Goal: Information Seeking & Learning: Learn about a topic

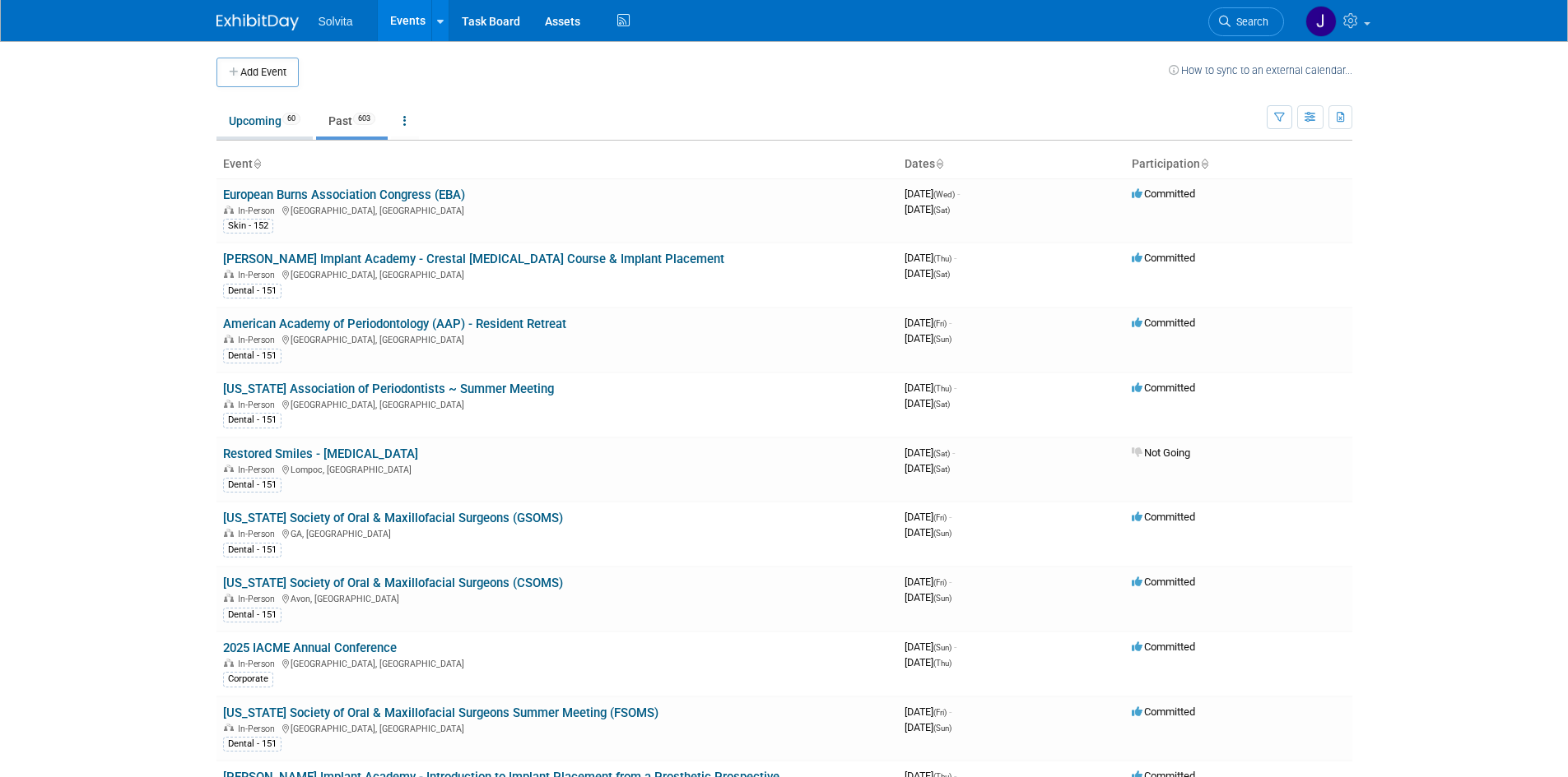
click at [256, 117] on link "Upcoming 60" at bounding box center [264, 120] width 97 height 31
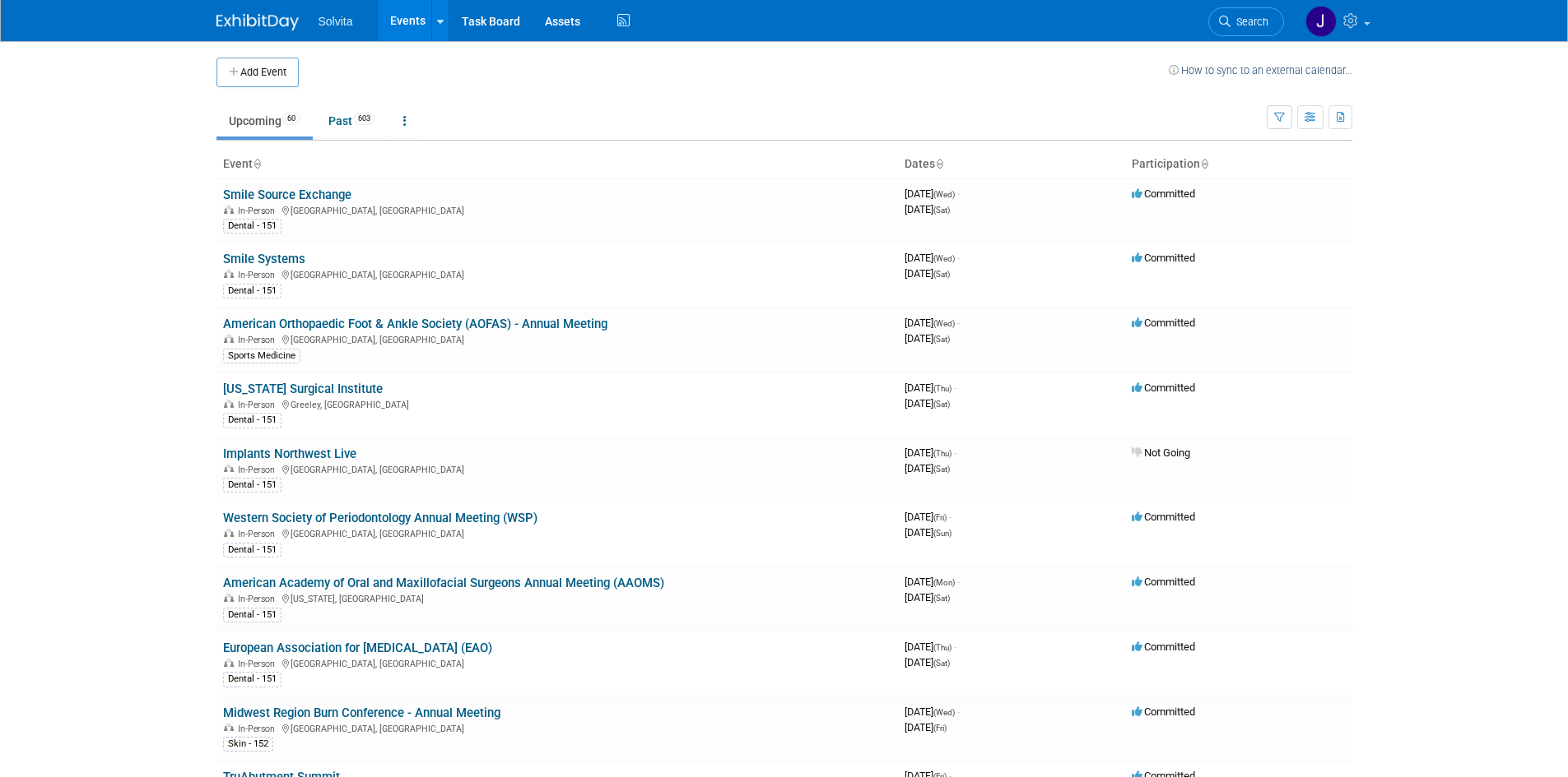
click at [250, 119] on link "Upcoming 60" at bounding box center [264, 120] width 97 height 31
click at [350, 644] on link "European Association for Osseointegration (EAO)" at bounding box center [357, 648] width 269 height 15
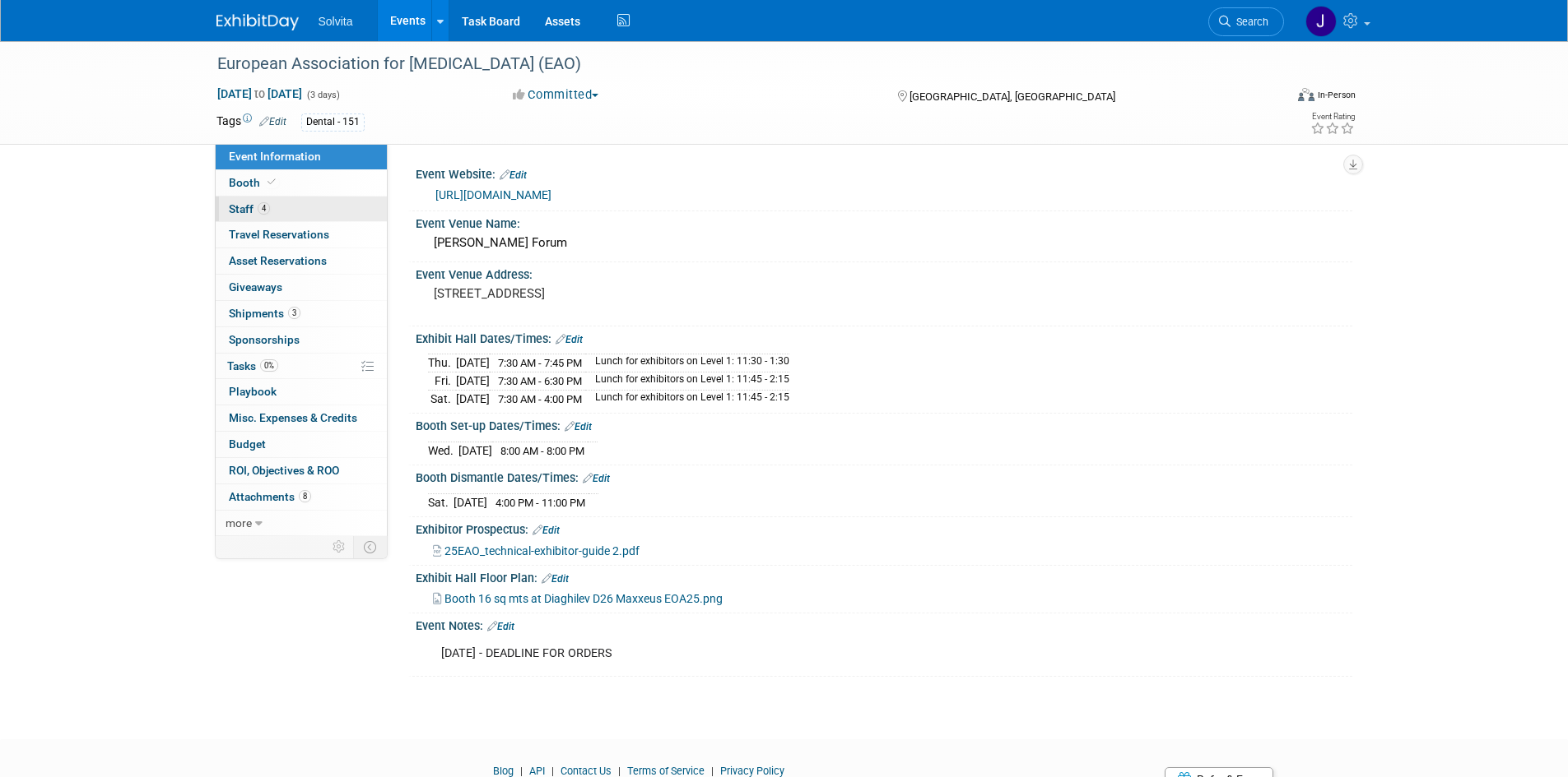
click at [239, 208] on span "Staff 4" at bounding box center [248, 209] width 41 height 13
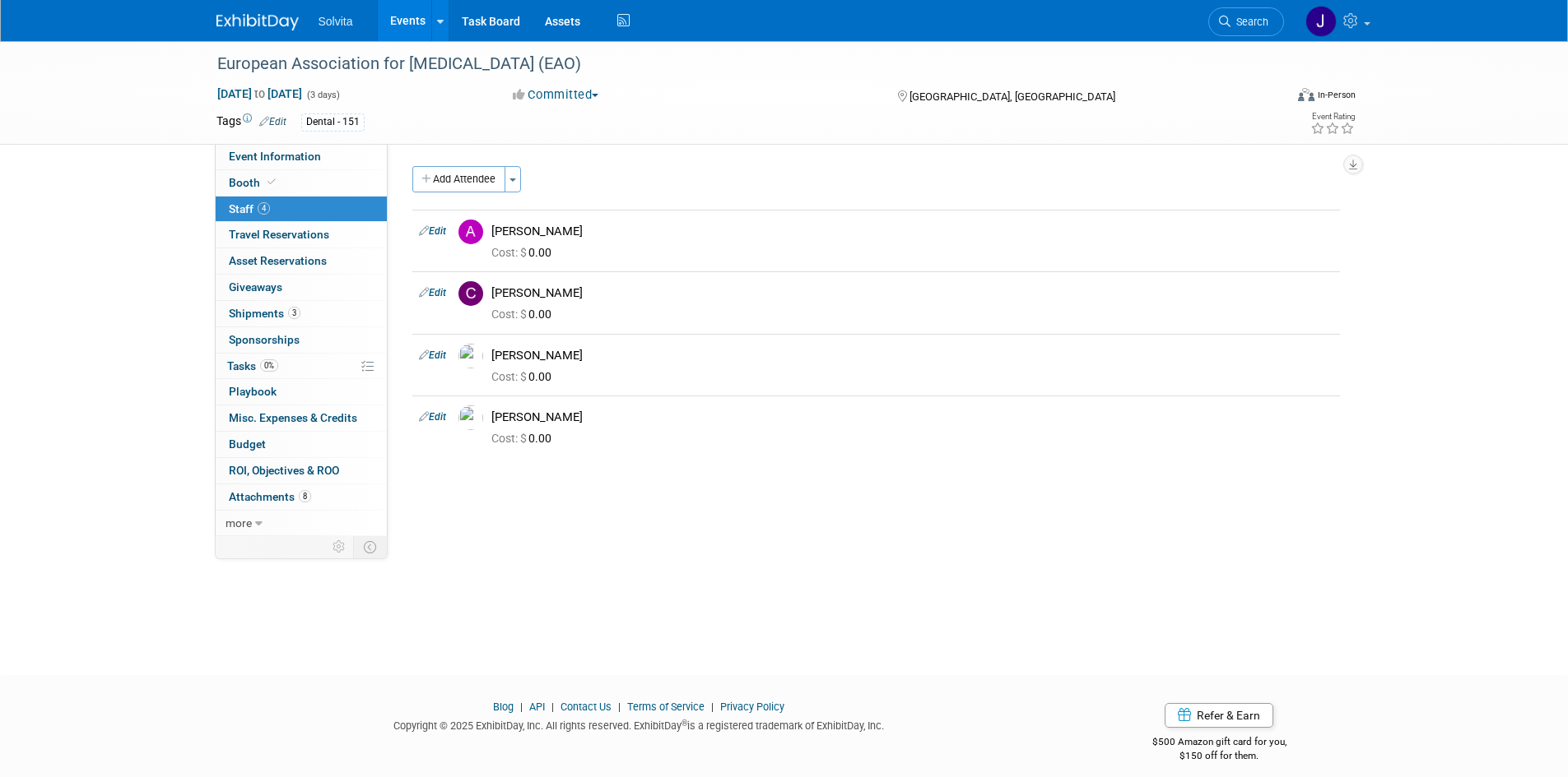
click at [574, 541] on div "European Association for Osseointegration (EAO) Sep 18, 2025 to Sep 20, 2025 (3…" at bounding box center [784, 343] width 1568 height 605
click at [261, 23] on img at bounding box center [257, 22] width 82 height 16
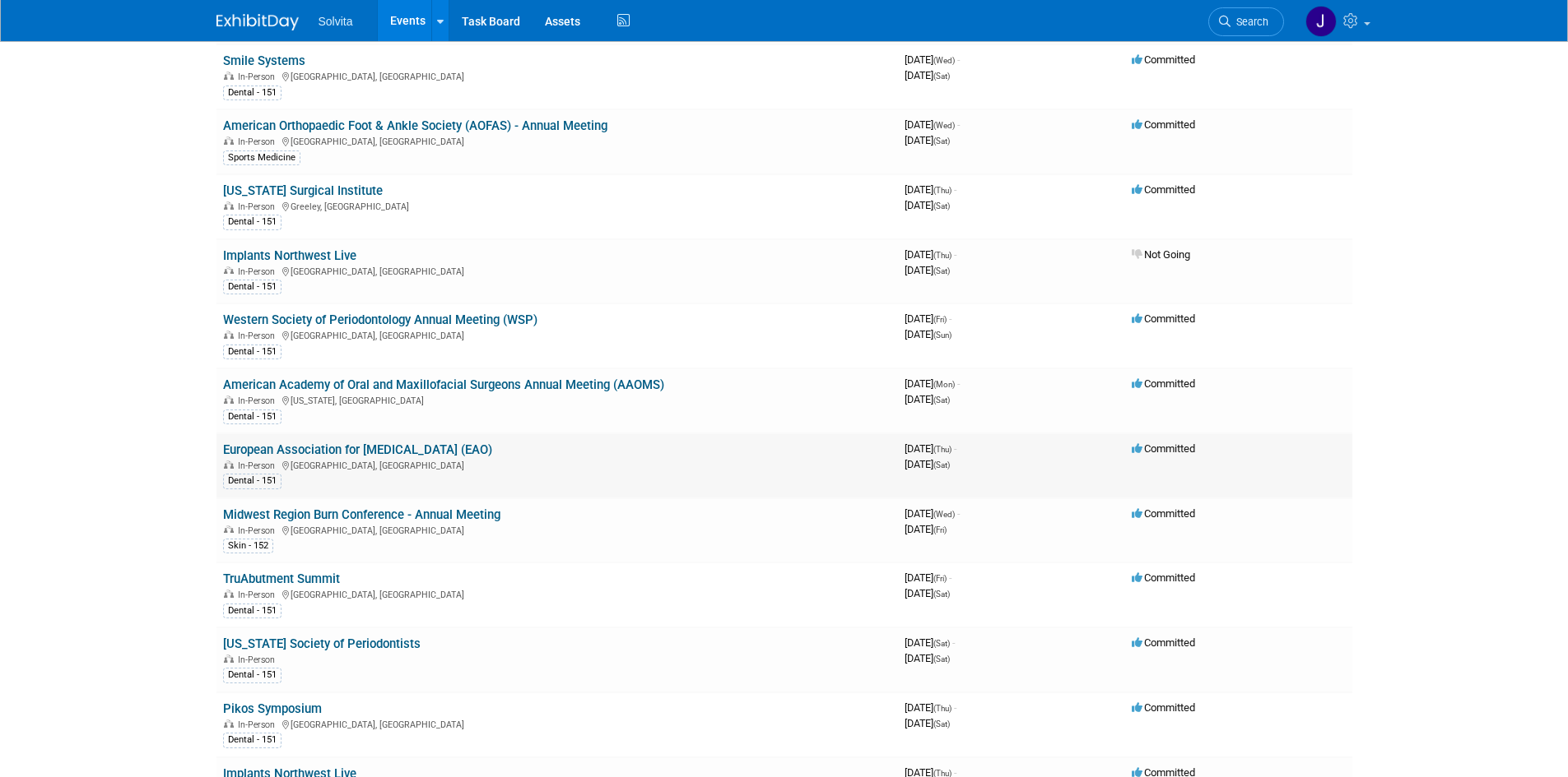
scroll to position [329, 0]
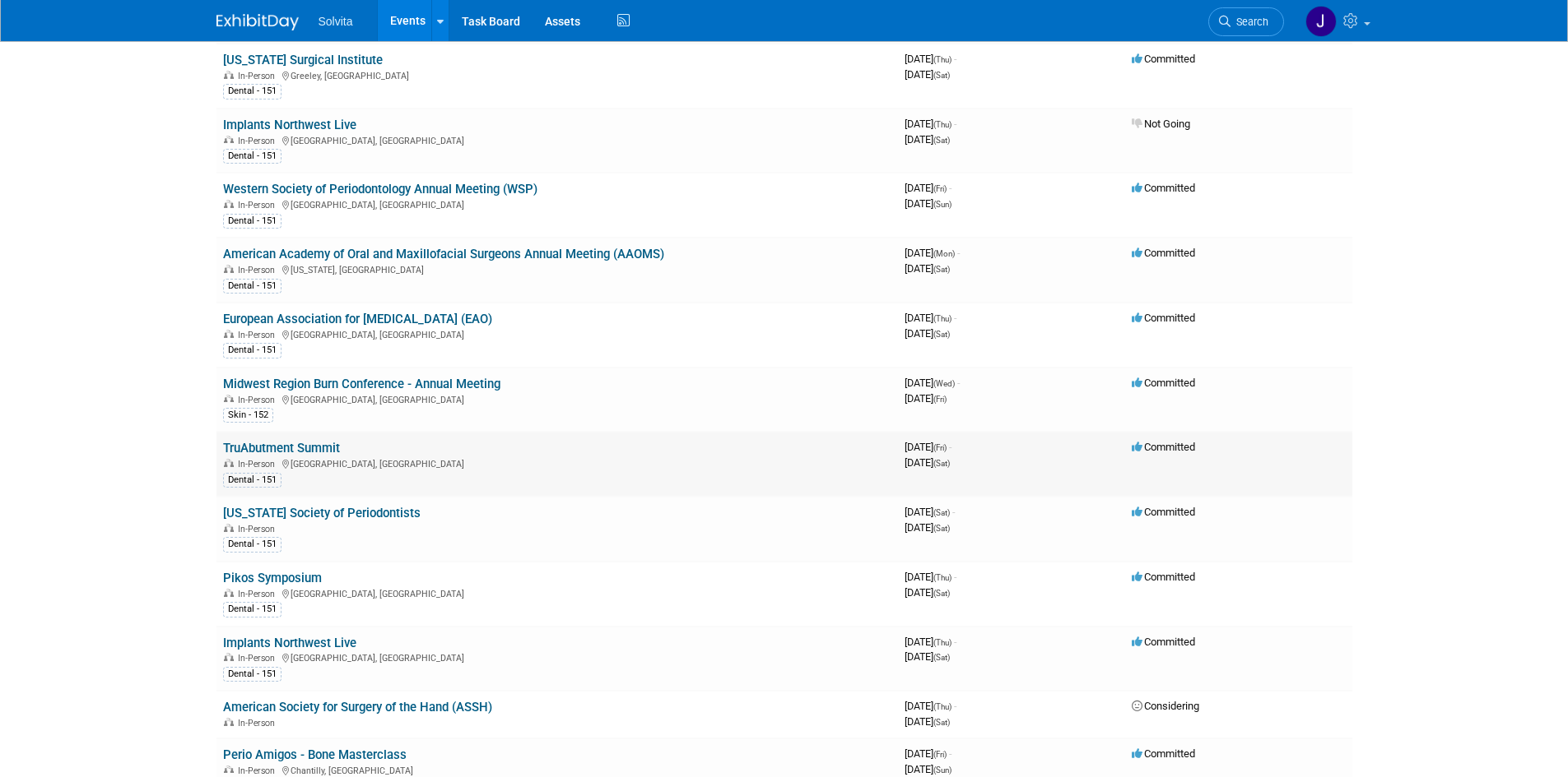
click at [306, 446] on link "TruAbutment Summit" at bounding box center [281, 448] width 117 height 15
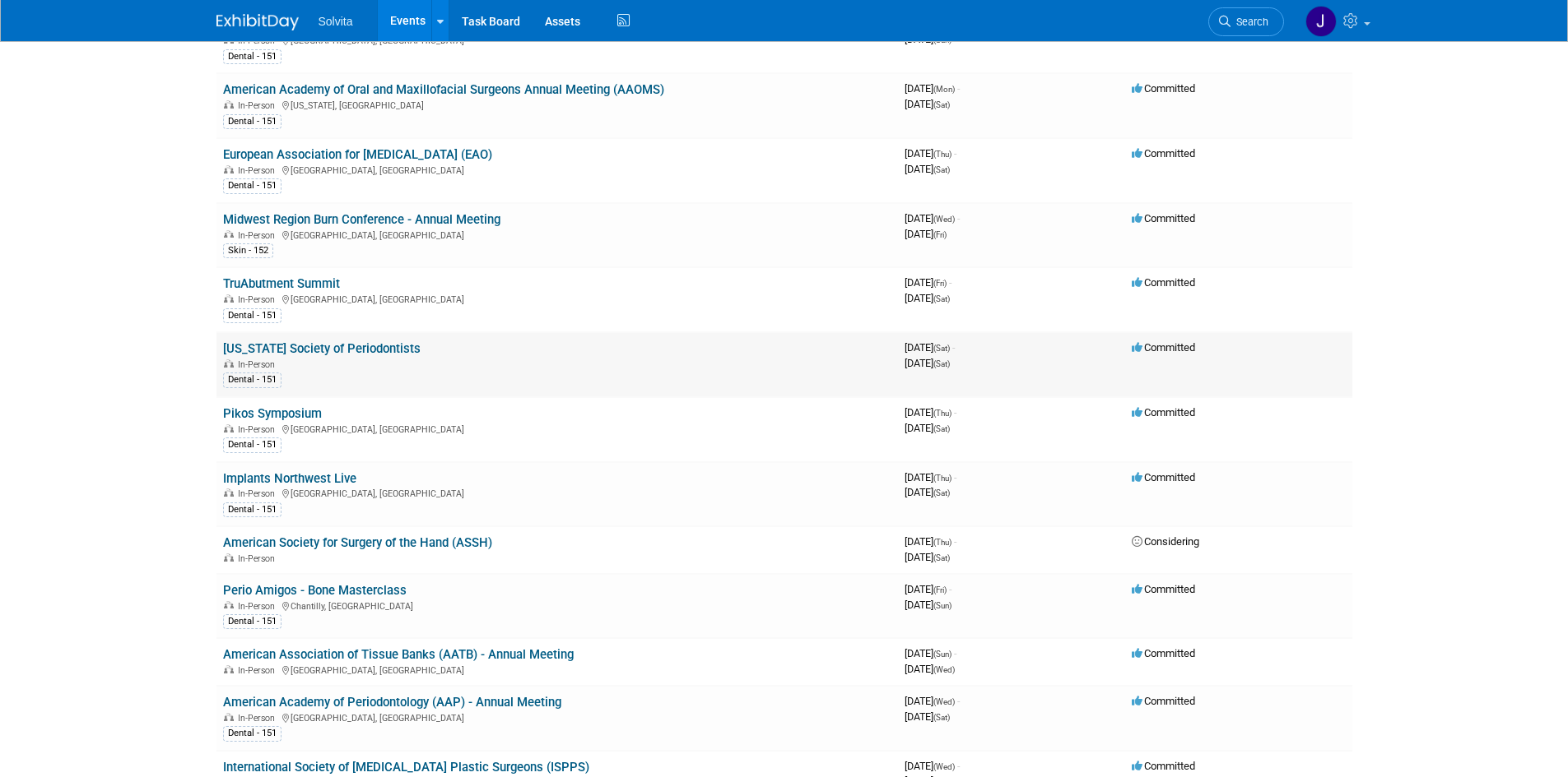
scroll to position [576, 0]
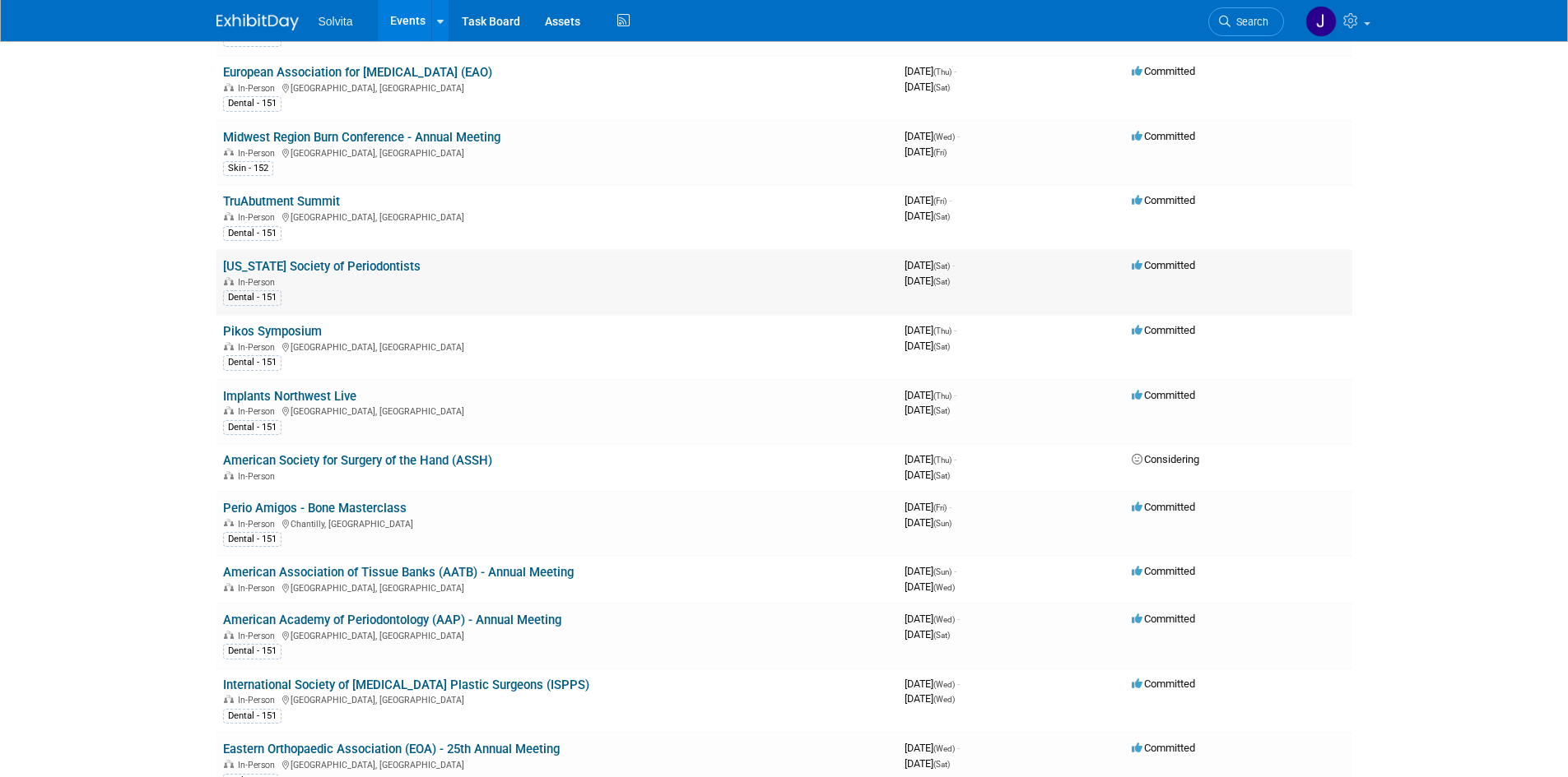
click at [305, 265] on link "[US_STATE] Society of Periodontists" at bounding box center [321, 266] width 197 height 15
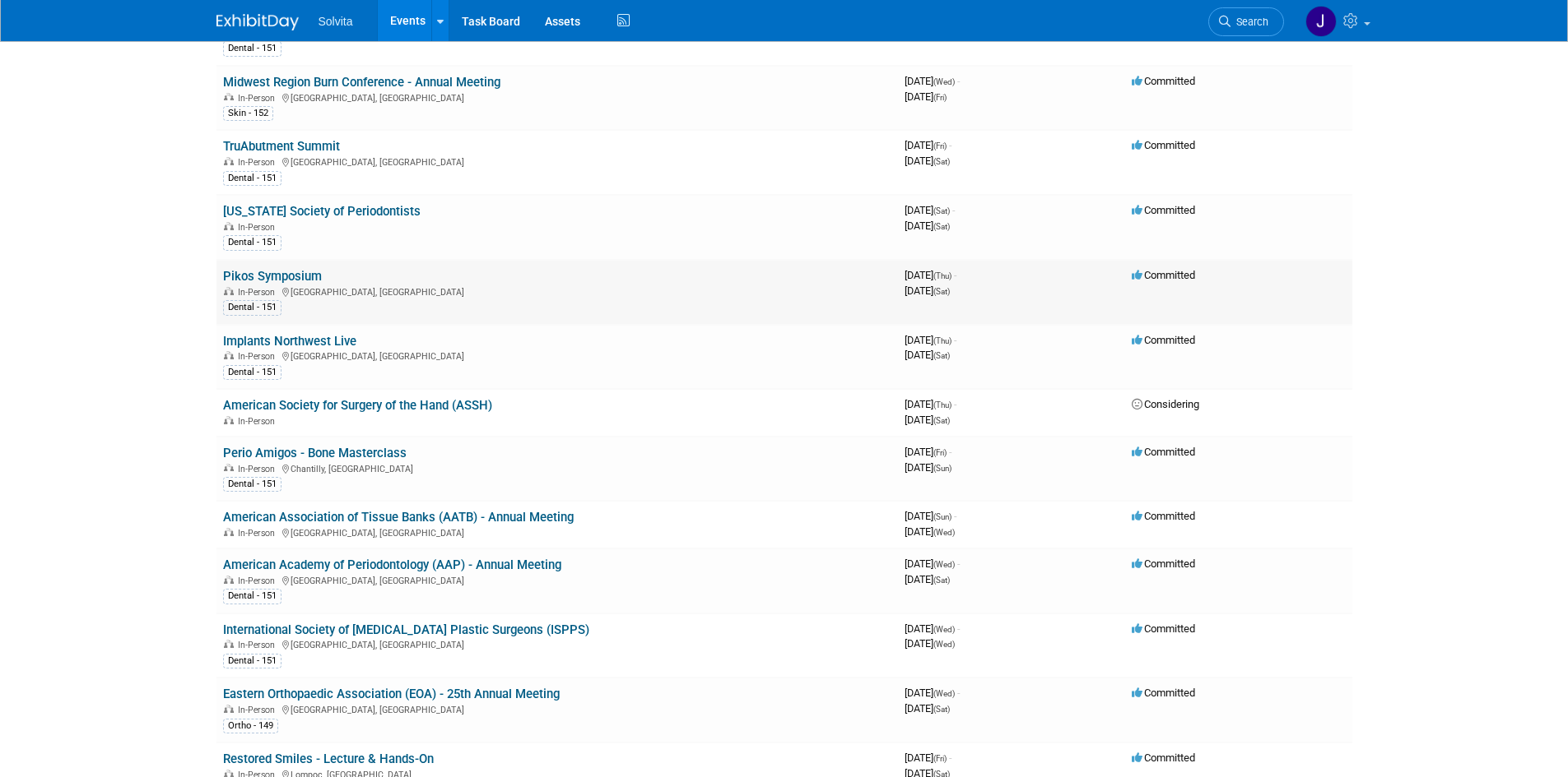
scroll to position [658, 0]
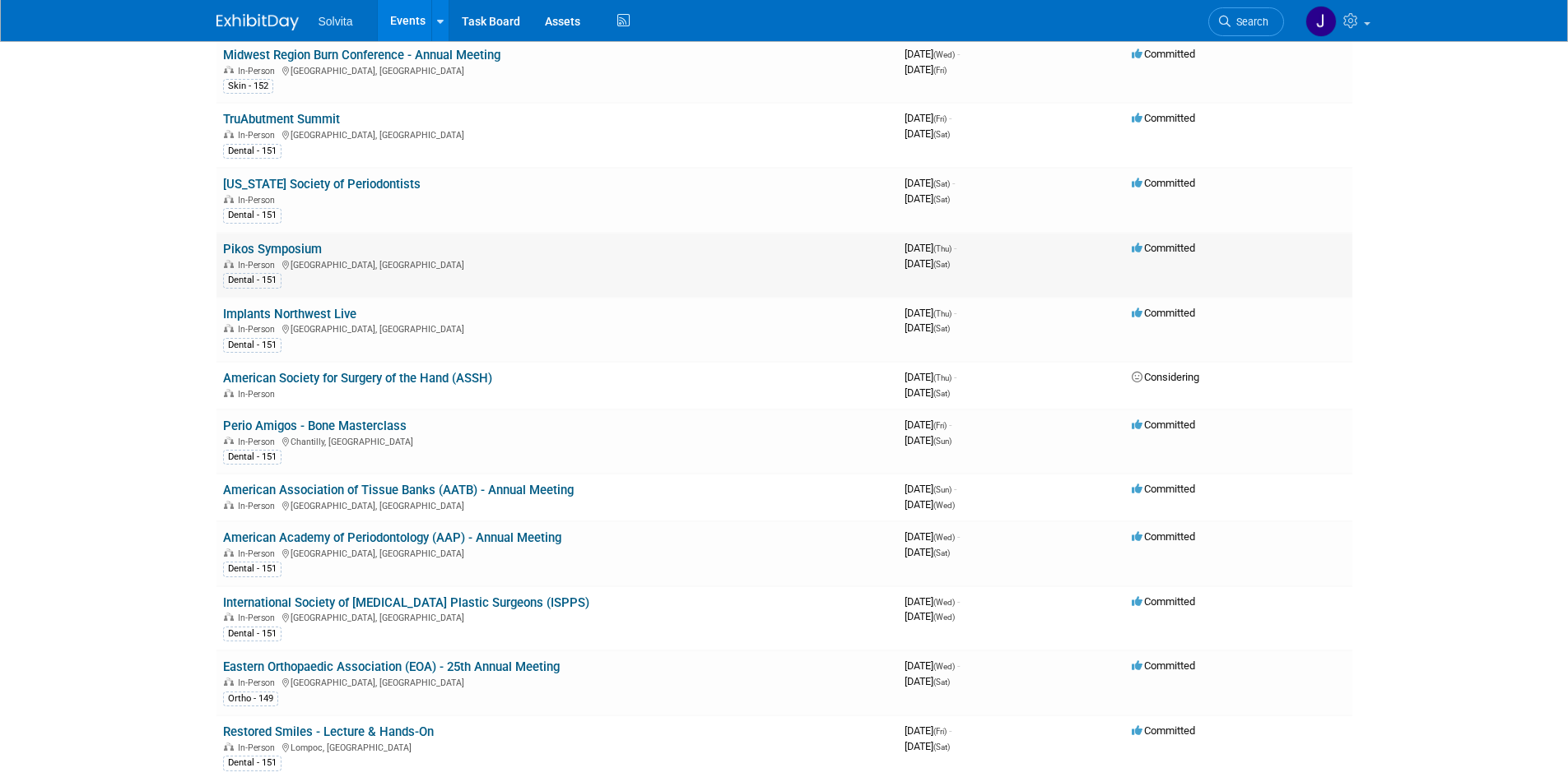
click at [294, 246] on link "Pikos Symposium" at bounding box center [272, 249] width 99 height 15
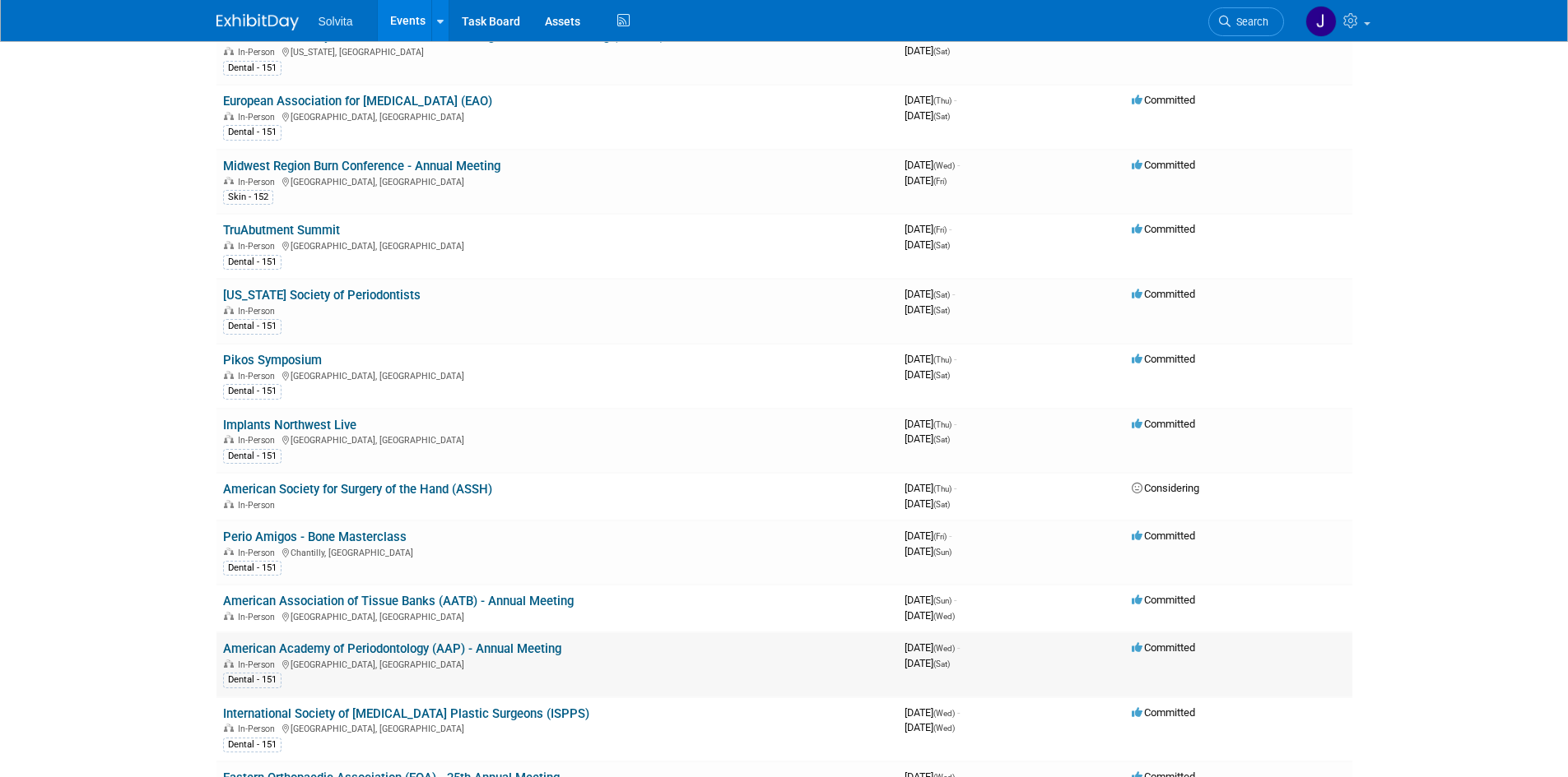
scroll to position [576, 0]
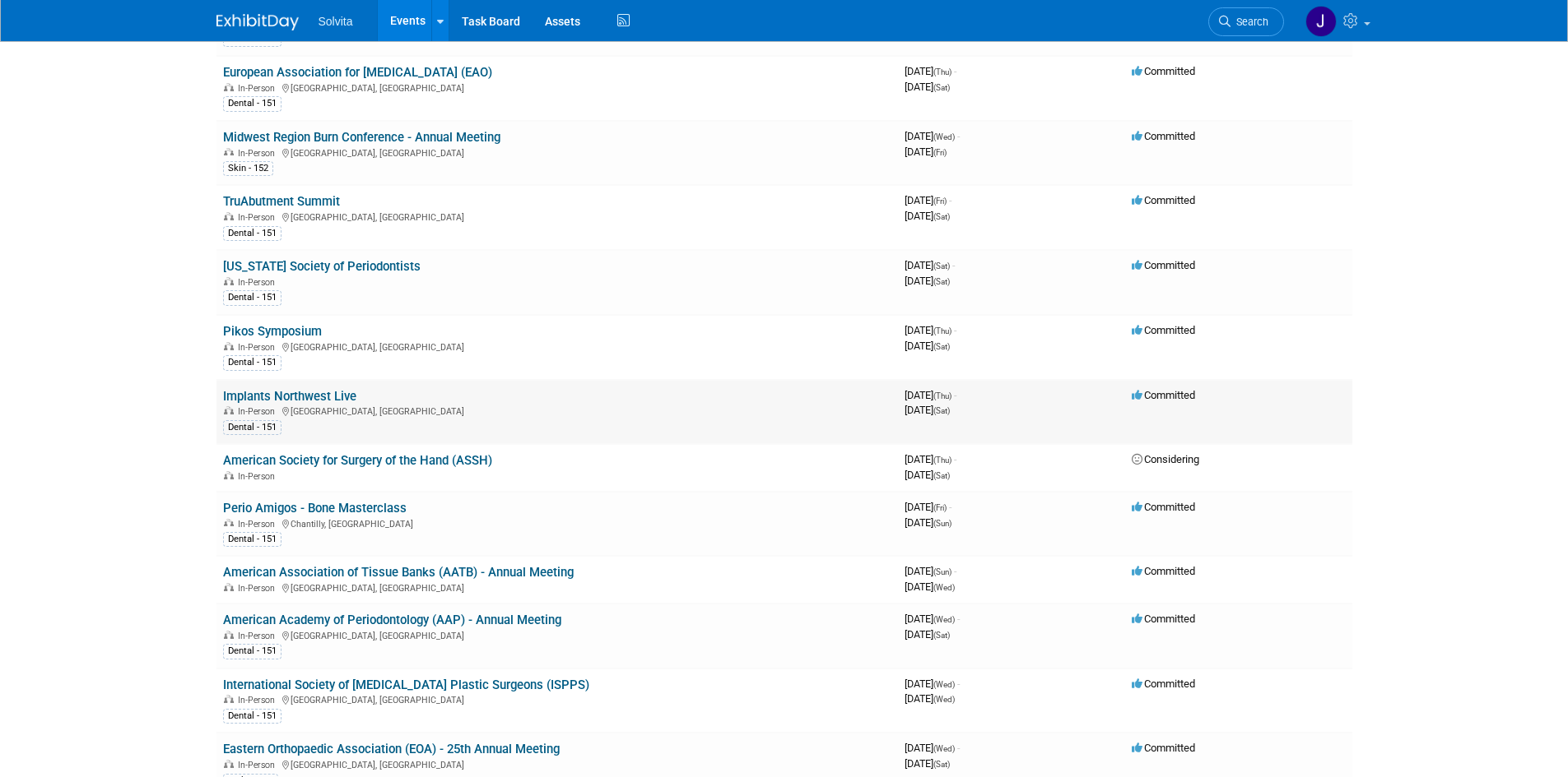
click at [276, 401] on link "Implants Northwest Live" at bounding box center [289, 397] width 134 height 15
click at [357, 463] on link "American Society for Surgery of the Hand (ASSH)" at bounding box center [357, 461] width 269 height 15
click at [316, 509] on link "Perio Amigos - Bone Masterclass" at bounding box center [315, 509] width 184 height 15
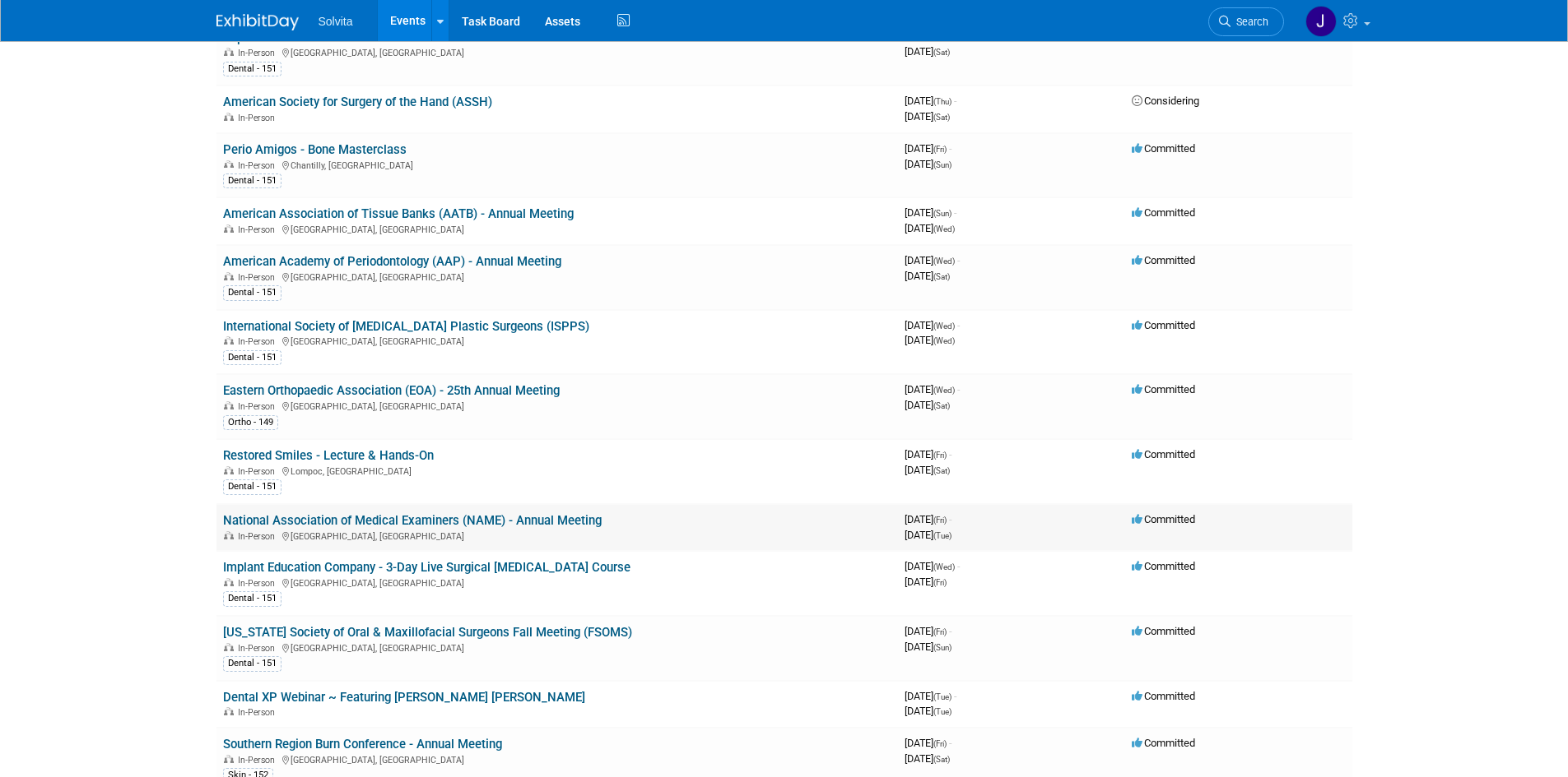
scroll to position [987, 0]
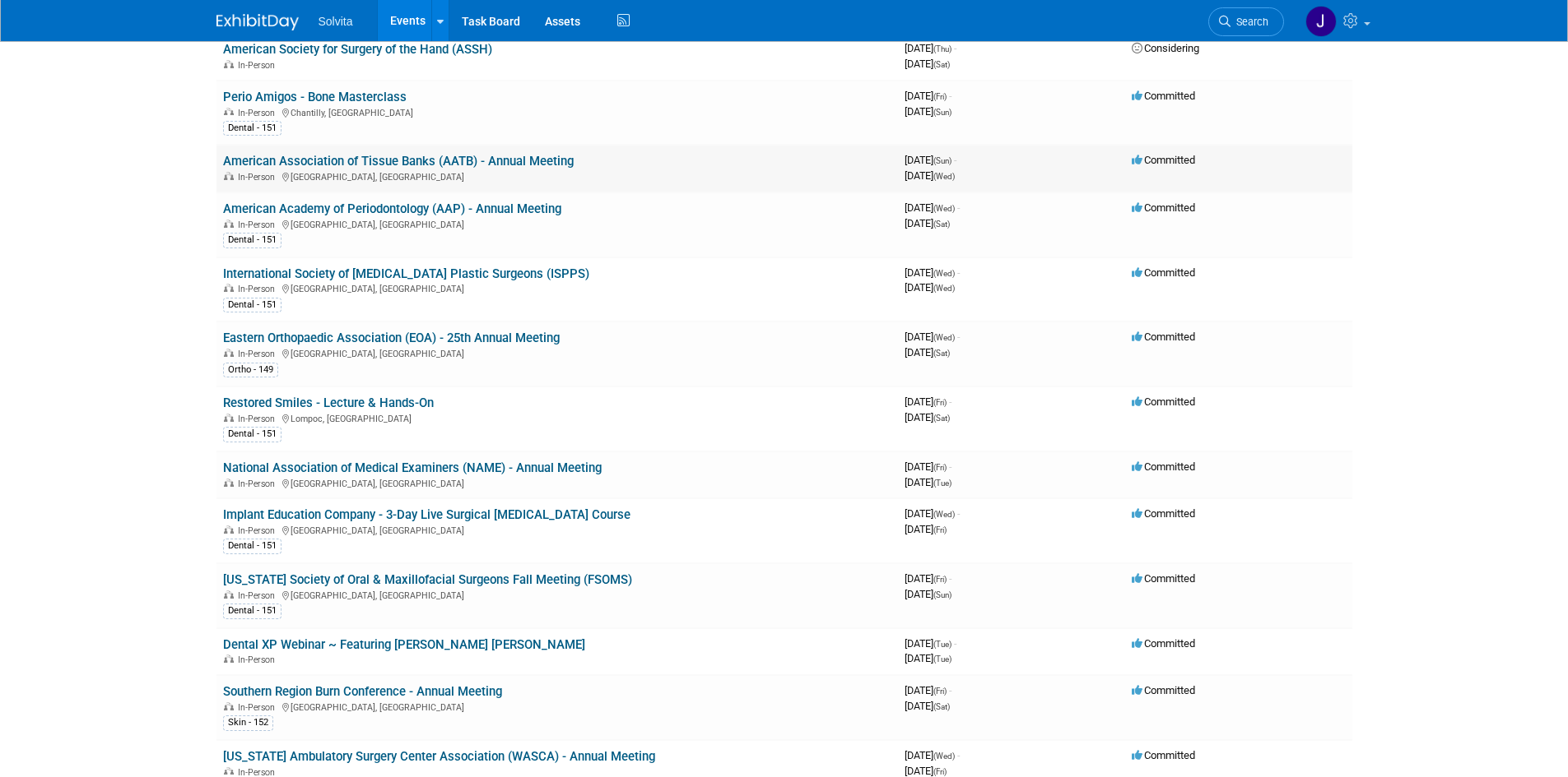
click at [346, 158] on link "American Association of Tissue Banks (AATB) - Annual Meeting" at bounding box center [398, 161] width 351 height 15
click at [410, 209] on link "American Academy of Periodontology (AAP) - Annual Meeting" at bounding box center [392, 209] width 338 height 15
click at [385, 339] on link "Eastern Orthopaedic Association (EOA) - 25th Annual Meeting" at bounding box center [391, 338] width 337 height 15
click at [363, 403] on link "Restored Smiles - Lecture & Hands-On" at bounding box center [328, 404] width 210 height 15
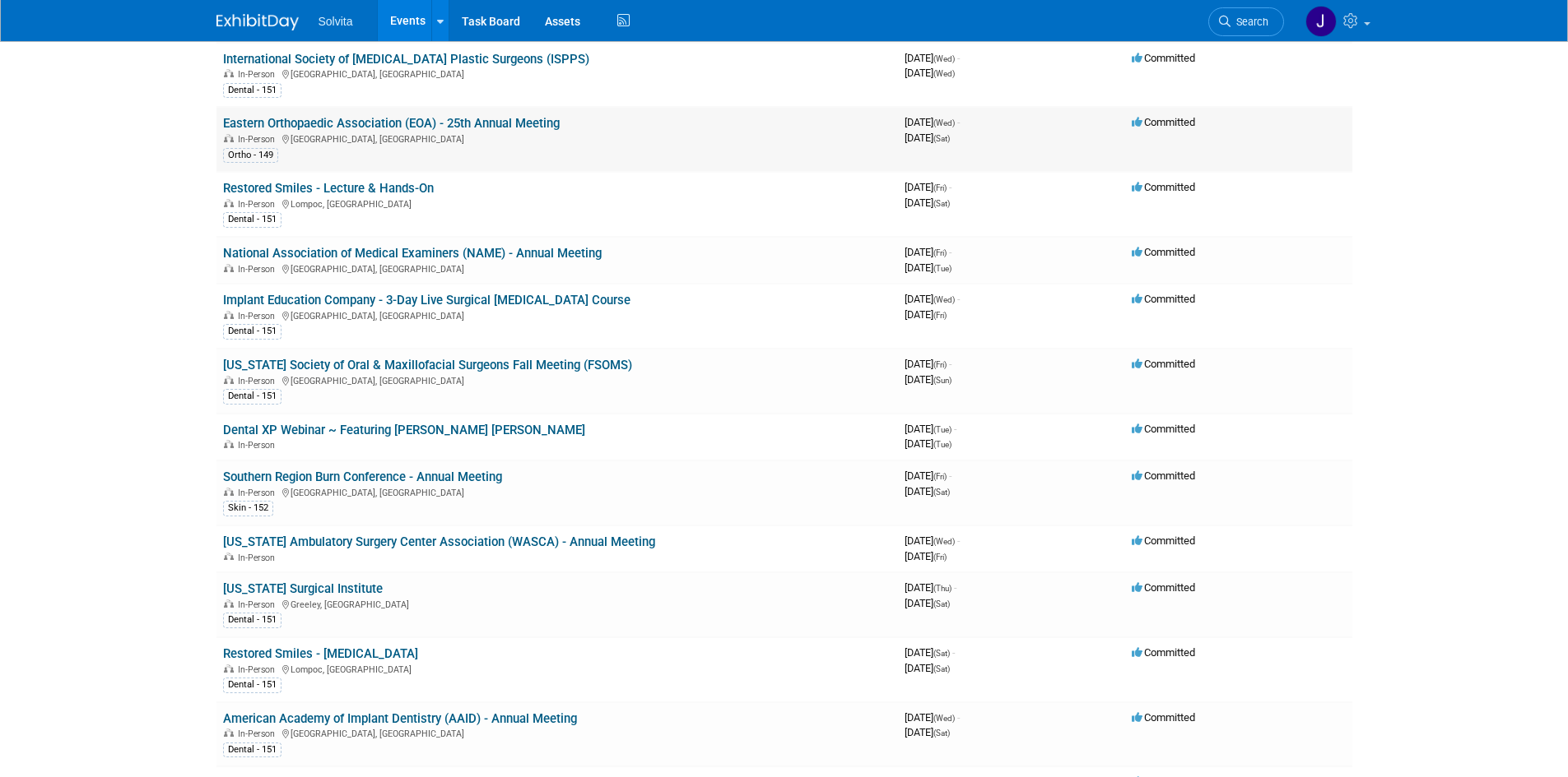
scroll to position [1234, 0]
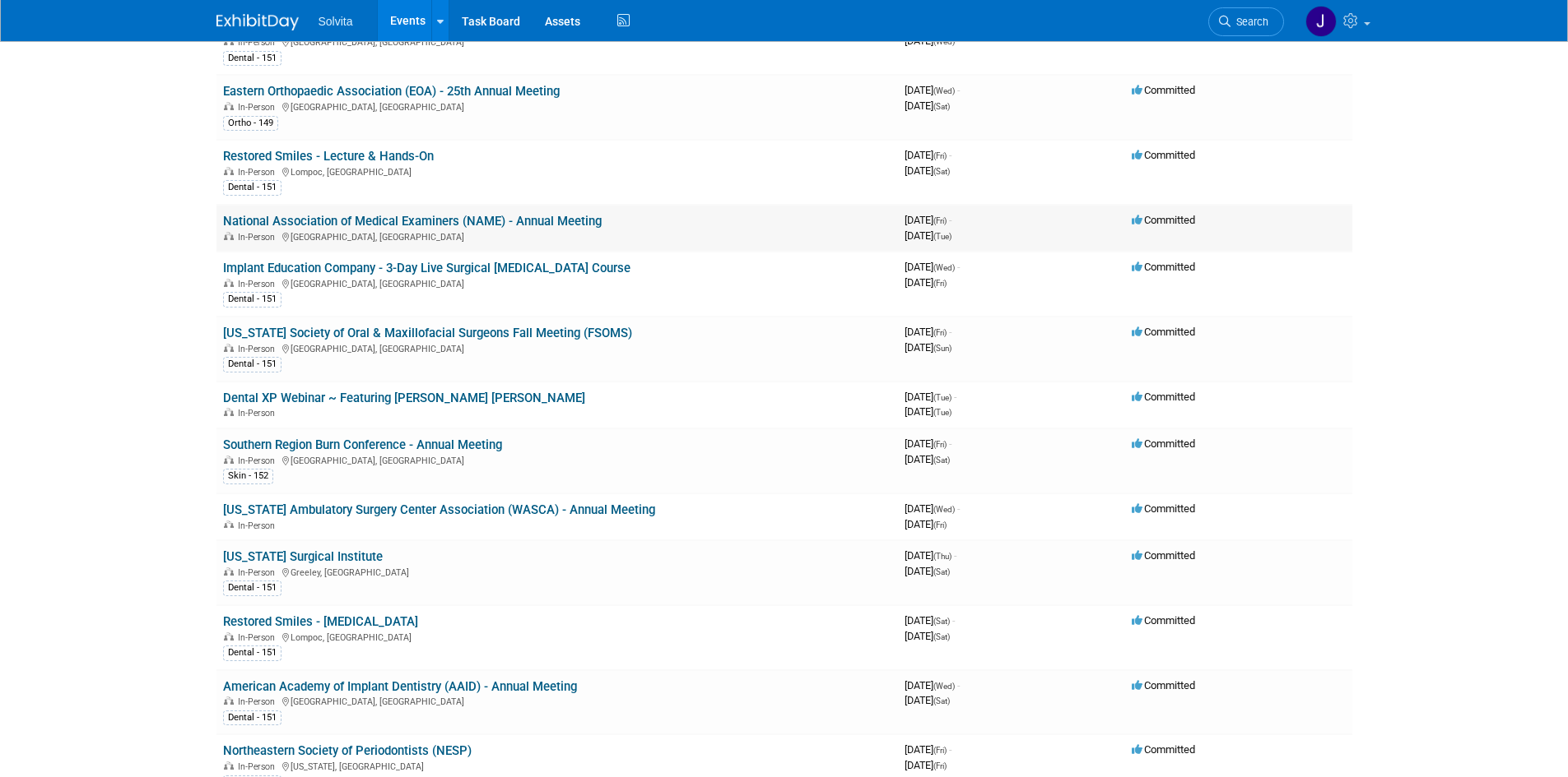
click at [452, 222] on link "National Association of Medical Examiners (NAME) - Annual Meeting" at bounding box center [411, 222] width 378 height 15
click at [379, 267] on link "Implant Education Company - 3-Day Live Surgical Sinus Lift Course" at bounding box center [427, 268] width 408 height 15
click at [356, 331] on link "Florida Society of Oral & Maxillofacial Surgeons Fall Meeting (FSOMS)" at bounding box center [427, 334] width 409 height 15
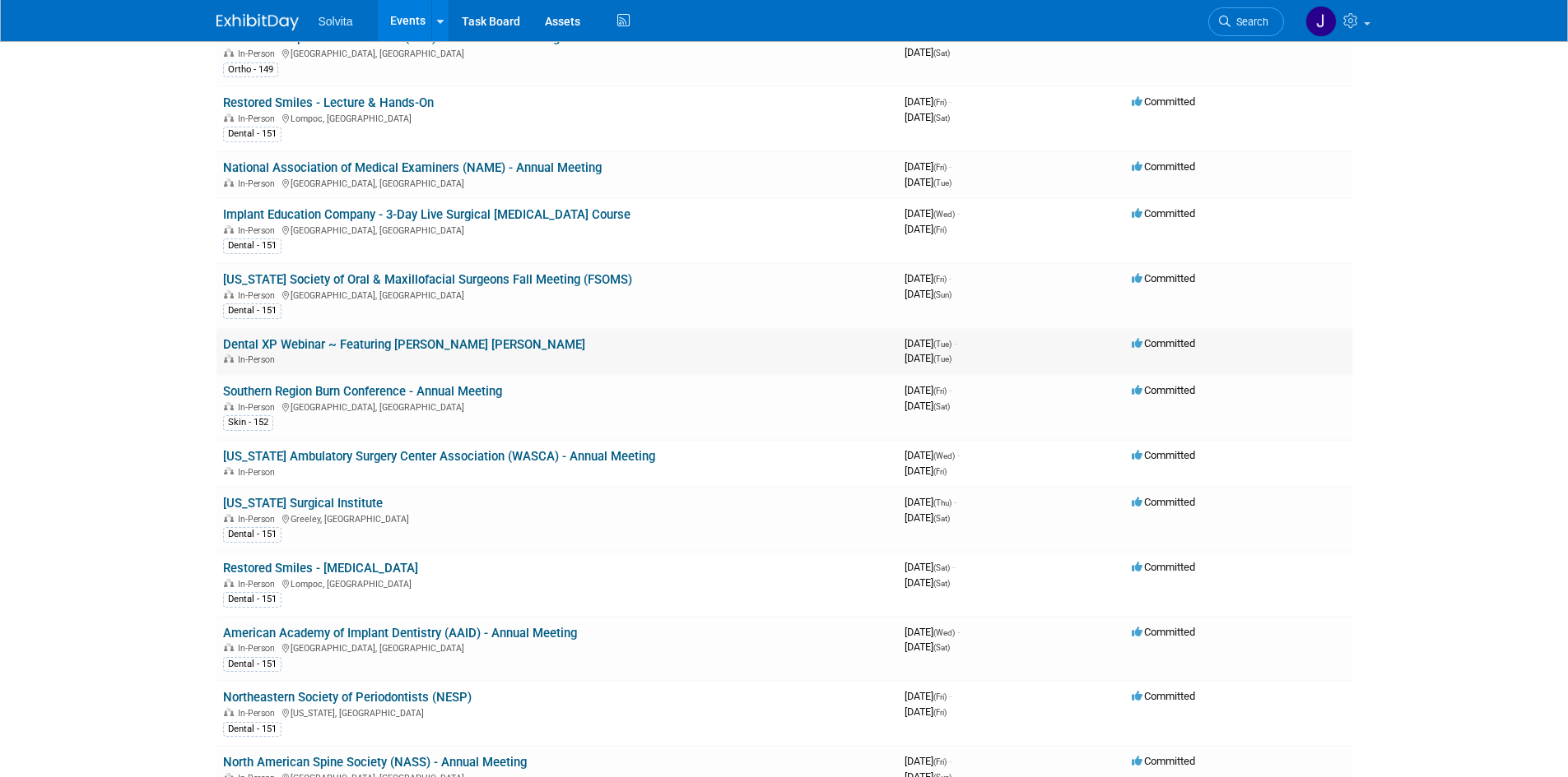
scroll to position [1316, 0]
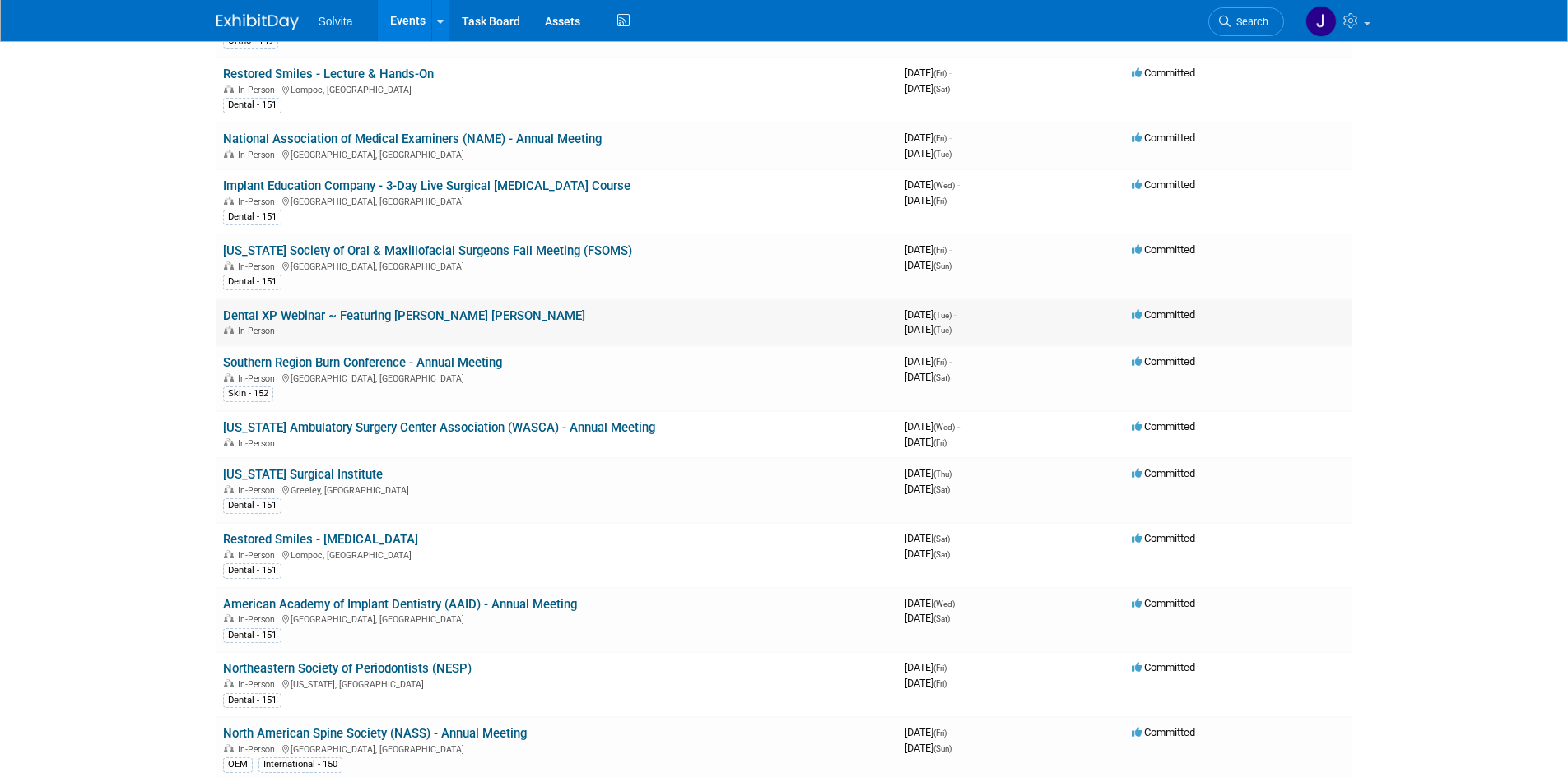
click at [380, 316] on link "Dental XP Webinar ~ Featuring Dr. Curry Leavitt" at bounding box center [404, 316] width 362 height 15
click at [378, 363] on link "Southern Region Burn Conference - Annual Meeting" at bounding box center [362, 363] width 279 height 15
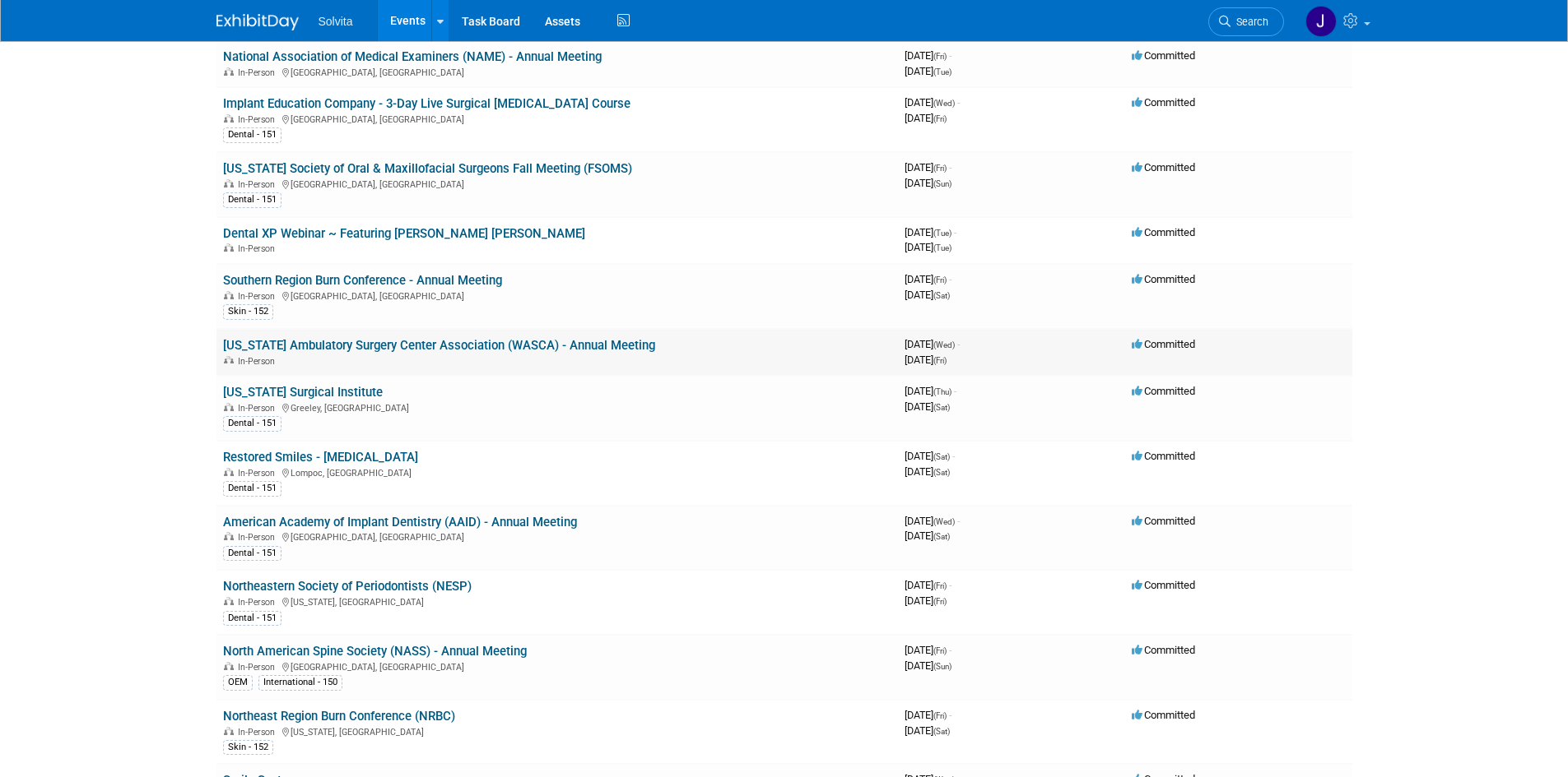
scroll to position [1481, 0]
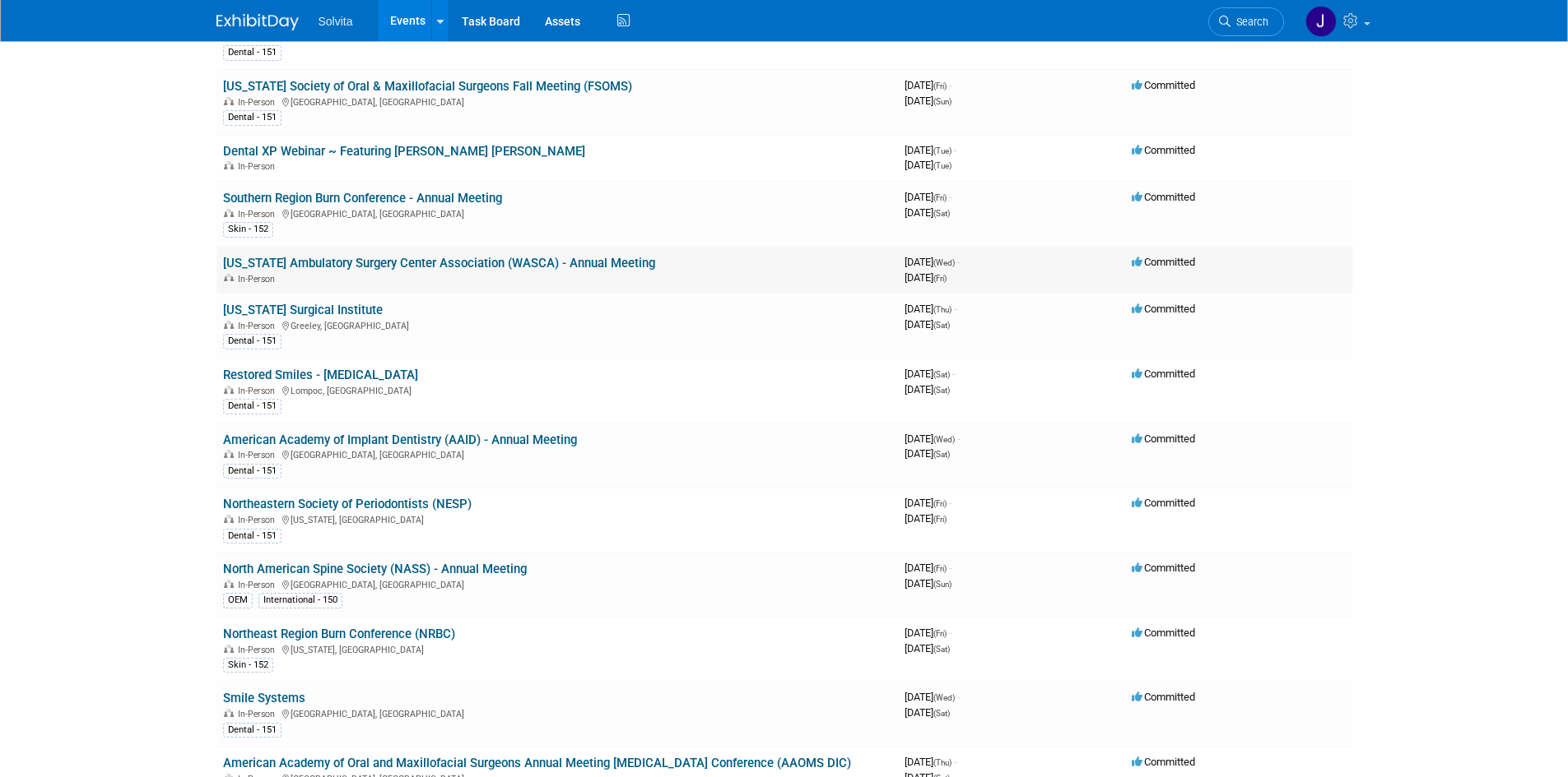
click at [372, 265] on link "Washington Ambulatory Surgery Center Association (WASCA) - Annual Meeting" at bounding box center [439, 263] width 432 height 15
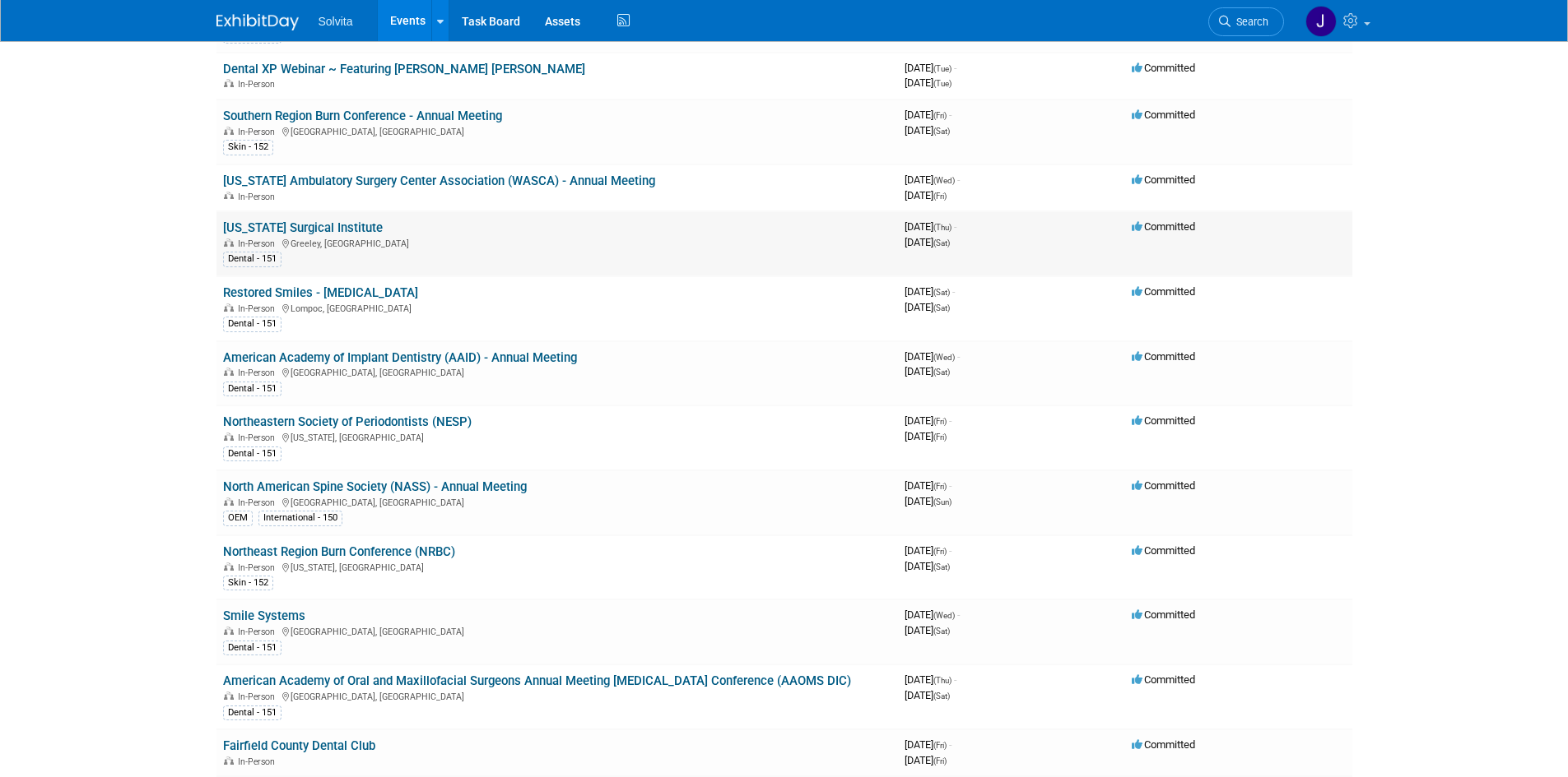
click at [324, 228] on link "Colorado Surgical Institute" at bounding box center [302, 228] width 159 height 15
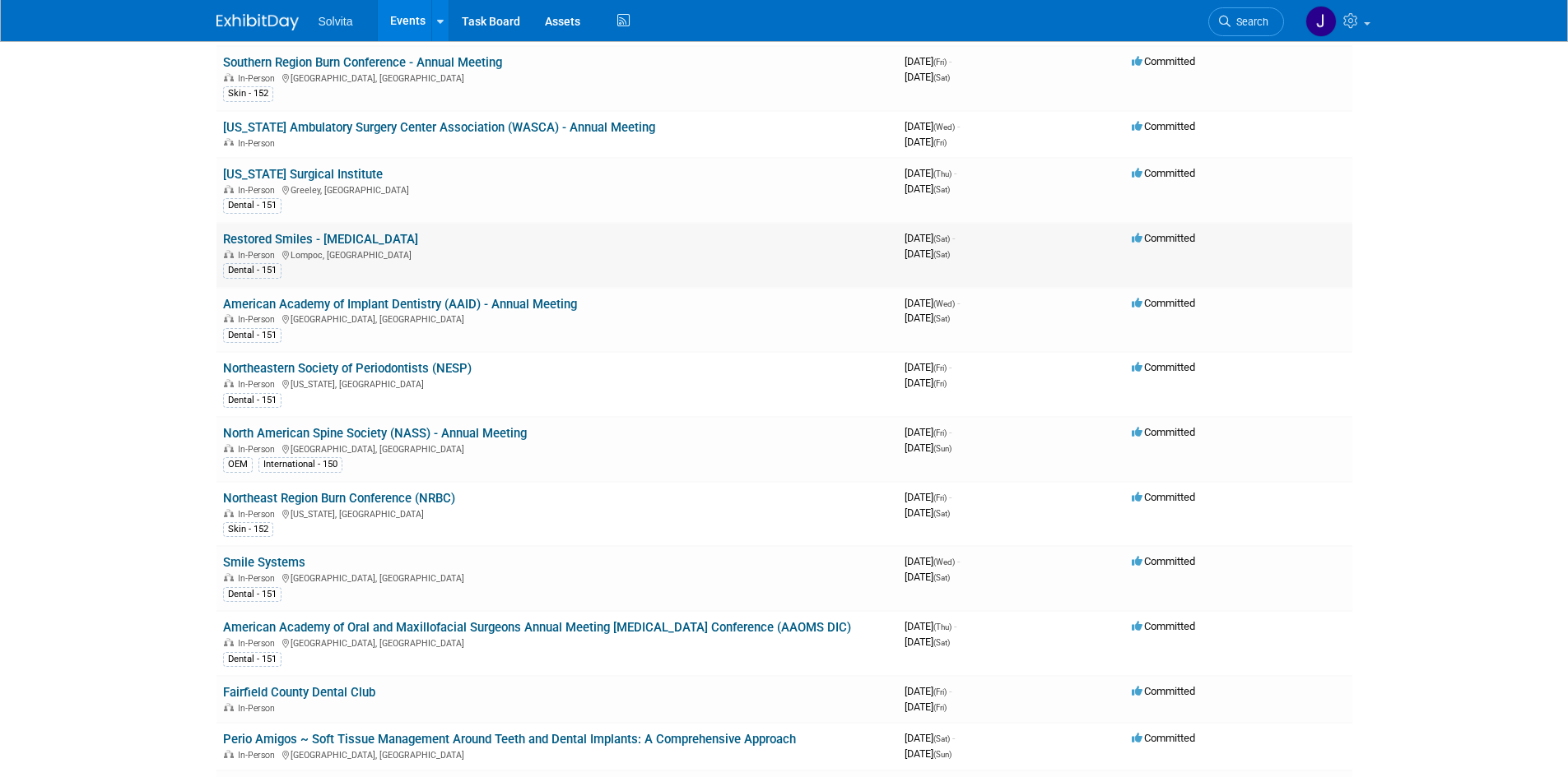
scroll to position [1645, 0]
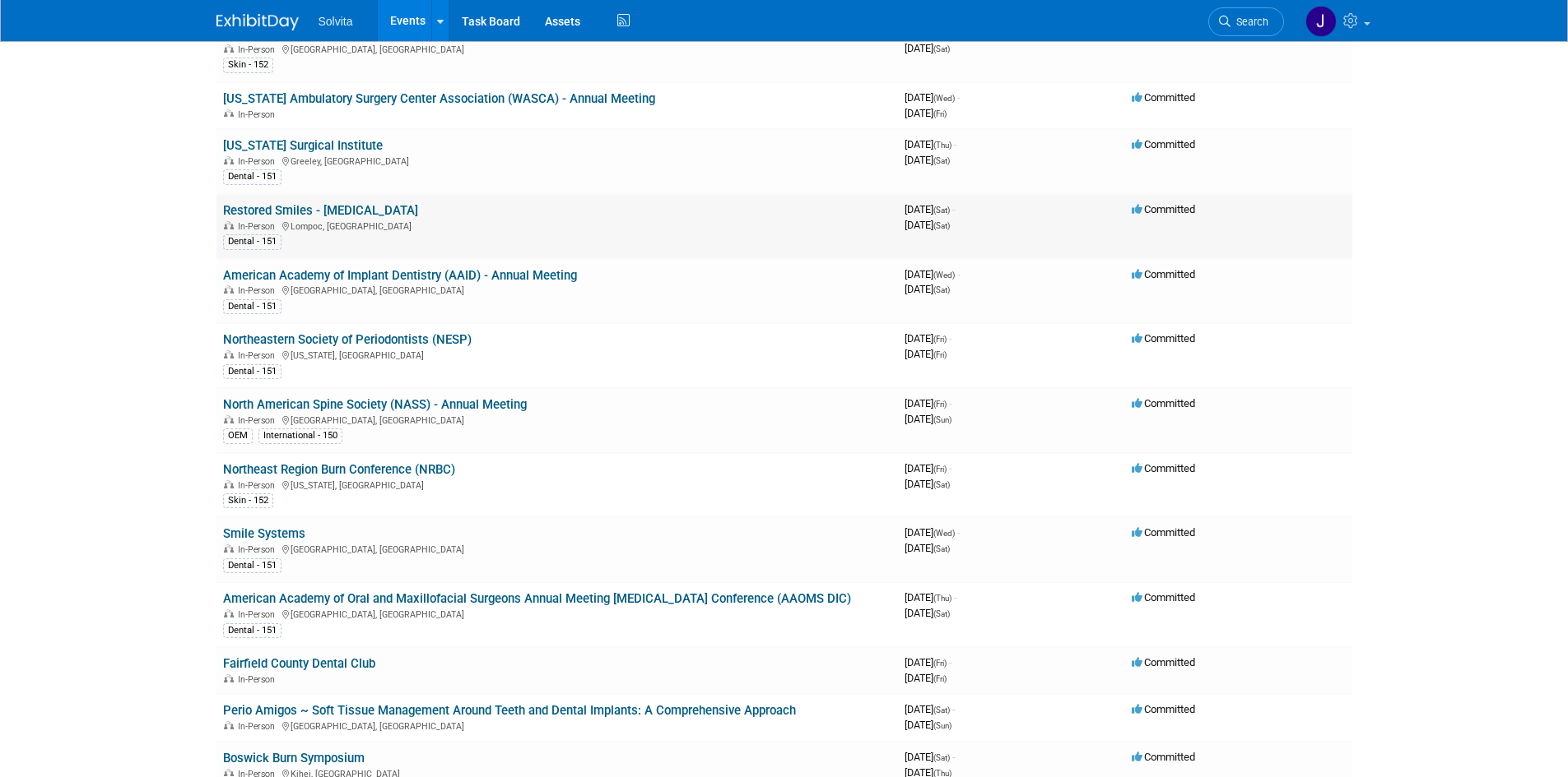
click at [324, 208] on link "Restored Smiles - Bone Grafting" at bounding box center [320, 210] width 195 height 15
click at [439, 274] on link "American Academy of Implant Dentistry (AAID) - Annual Meeting" at bounding box center [399, 276] width 354 height 15
click at [294, 336] on link "Northeastern Society of Periodontists (NESP)" at bounding box center [347, 340] width 248 height 15
click at [376, 339] on link "Northeastern Society of Periodontists (NESP)" at bounding box center [347, 340] width 248 height 15
click at [348, 403] on link "North American Spine Society (NASS) - Annual Meeting" at bounding box center [374, 405] width 303 height 15
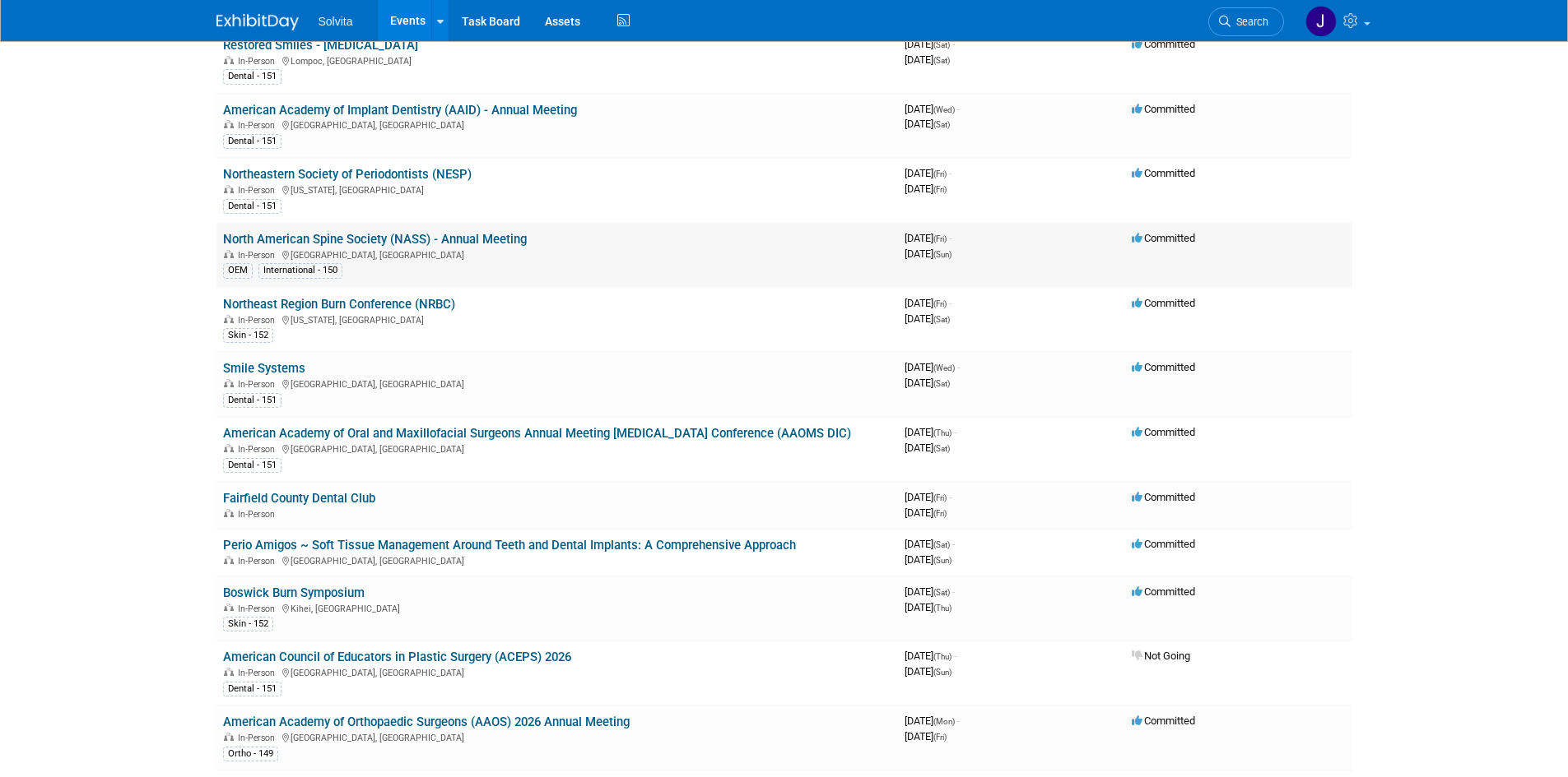
scroll to position [1892, 0]
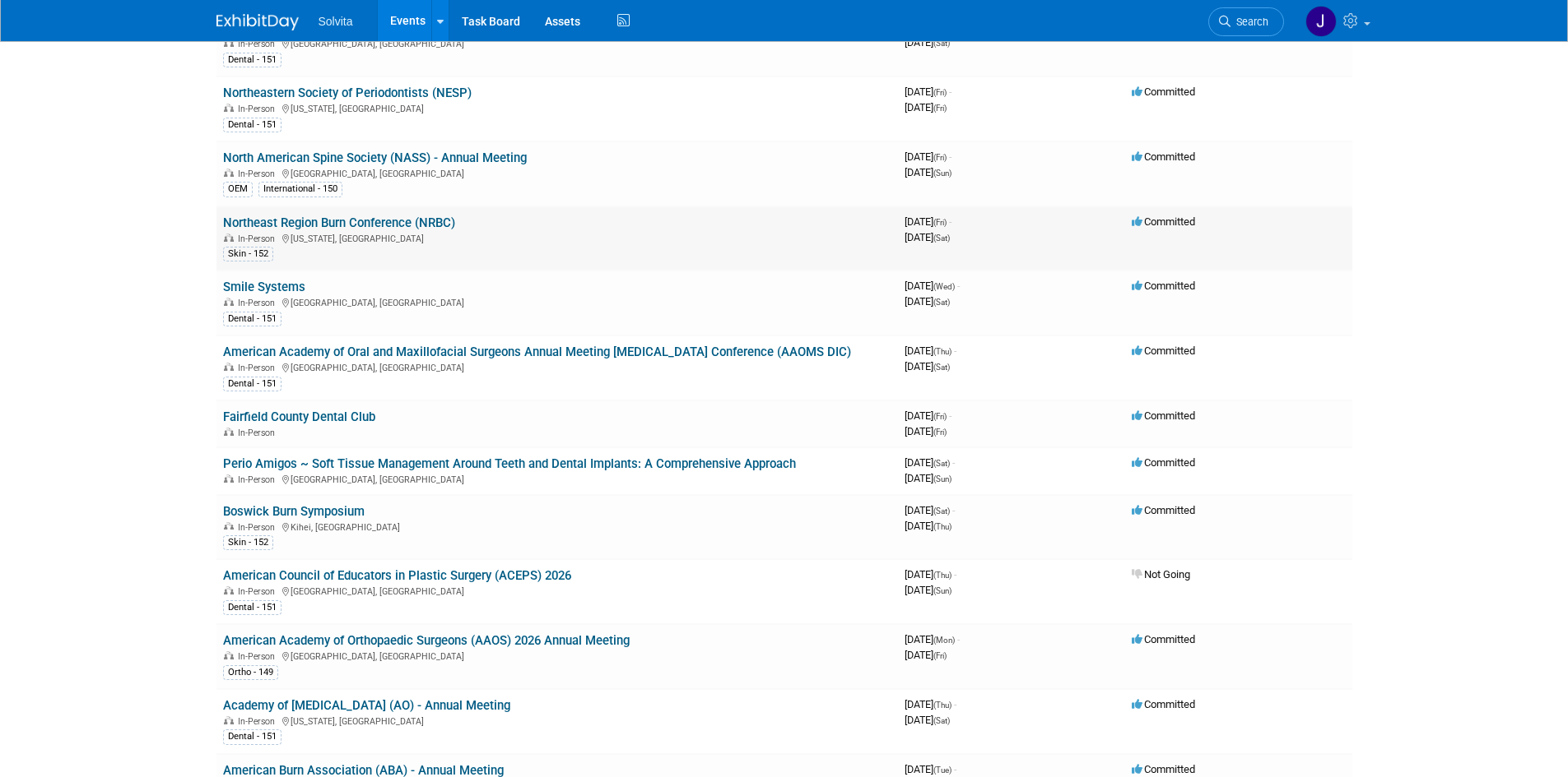
click at [325, 223] on link "Northeast Region Burn Conference (NRBC)" at bounding box center [338, 223] width 232 height 15
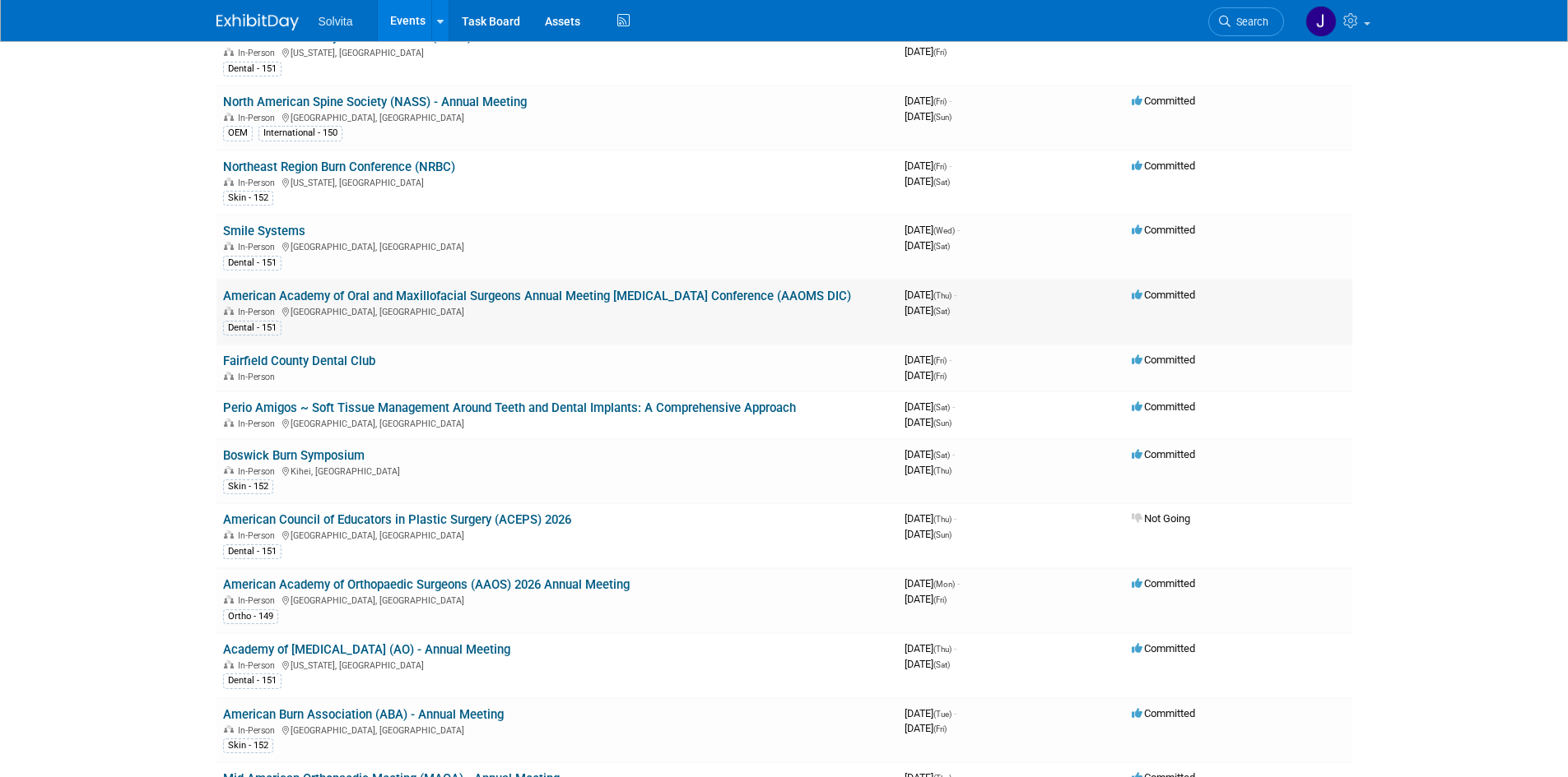
scroll to position [1974, 0]
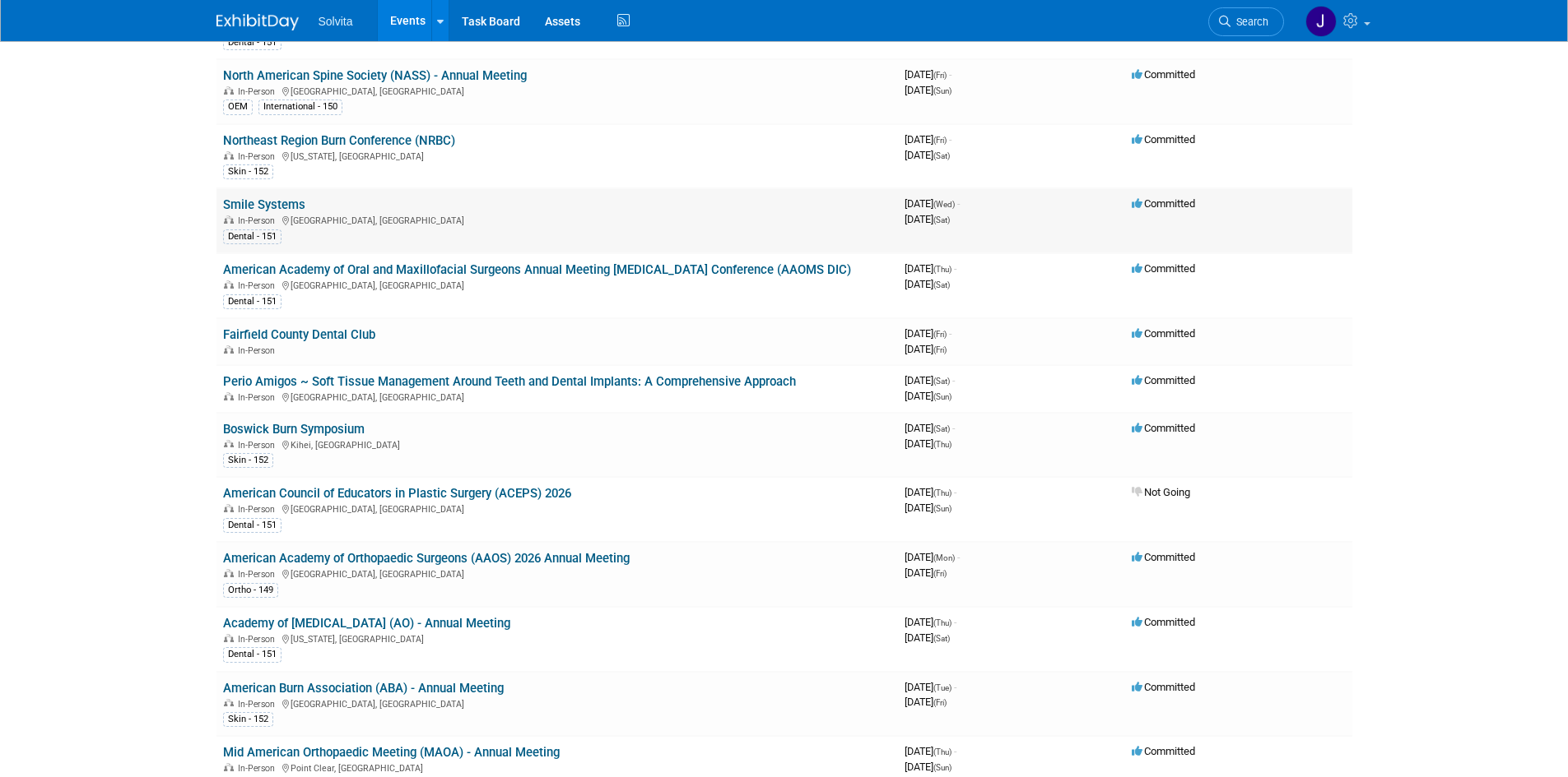
click at [265, 203] on link "Smile Systems" at bounding box center [264, 205] width 82 height 15
click at [421, 268] on link "American Academy of Oral and Maxillofacial Surgeons Annual Meeting Dental Impla…" at bounding box center [537, 270] width 628 height 15
click at [318, 334] on link "Fairfield County Dental Club" at bounding box center [299, 335] width 153 height 15
click at [438, 379] on link "Perio Amigos ~ Soft Tissue Management Around Teeth and Dental Implants: A Compr…" at bounding box center [509, 382] width 573 height 15
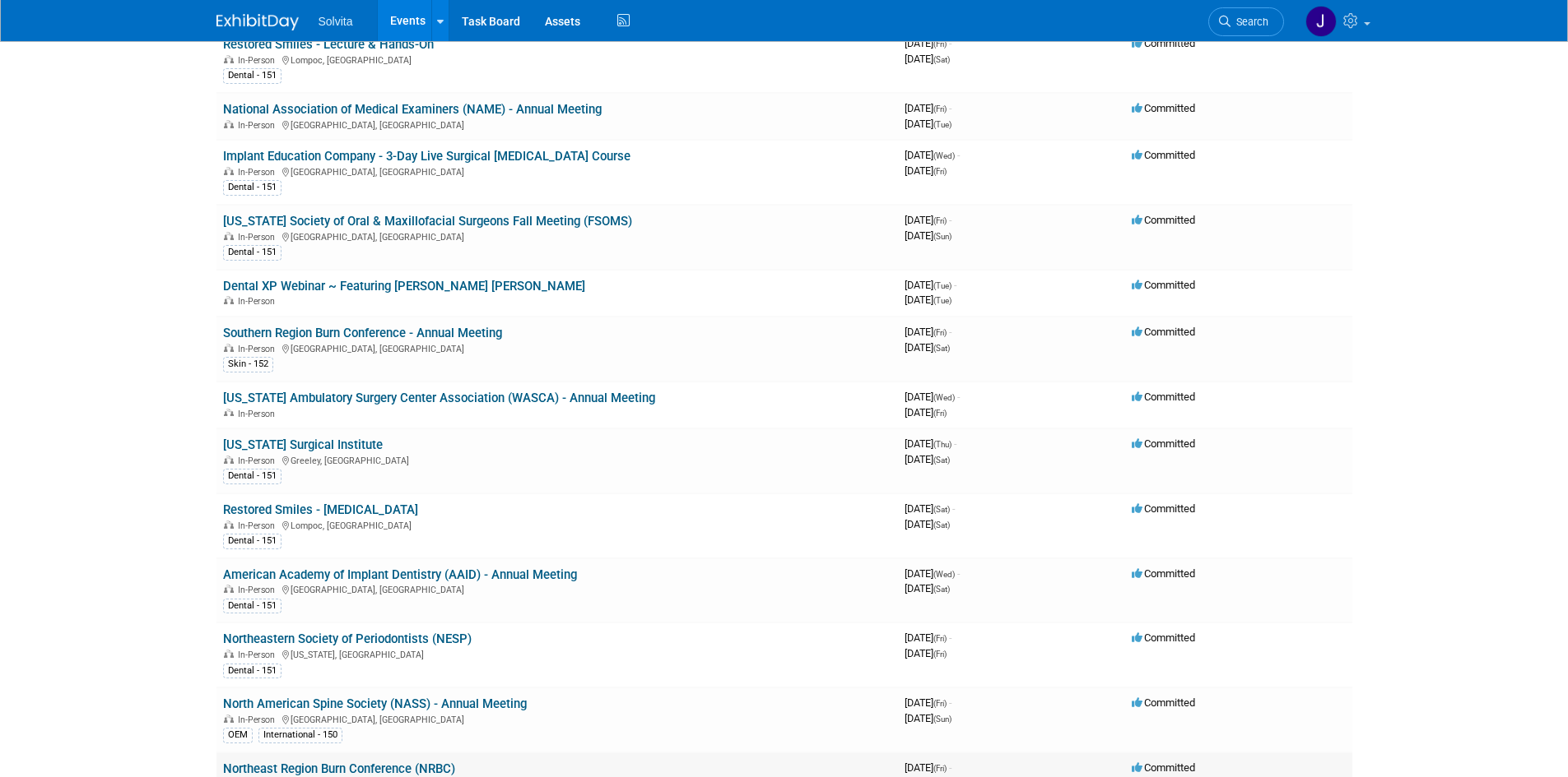
scroll to position [1563, 0]
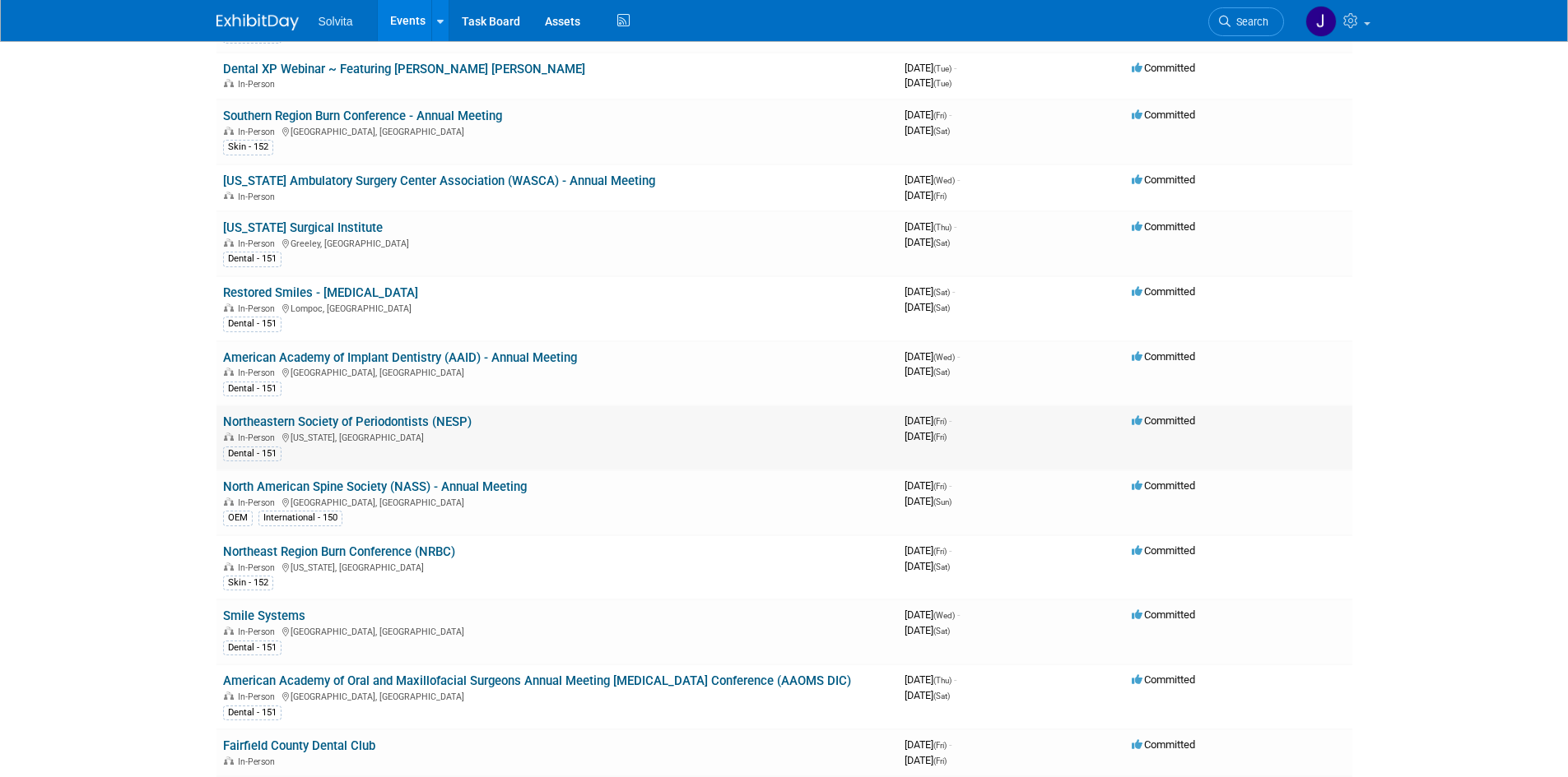
click at [354, 421] on link "Northeastern Society of Periodontists (NESP)" at bounding box center [347, 423] width 248 height 15
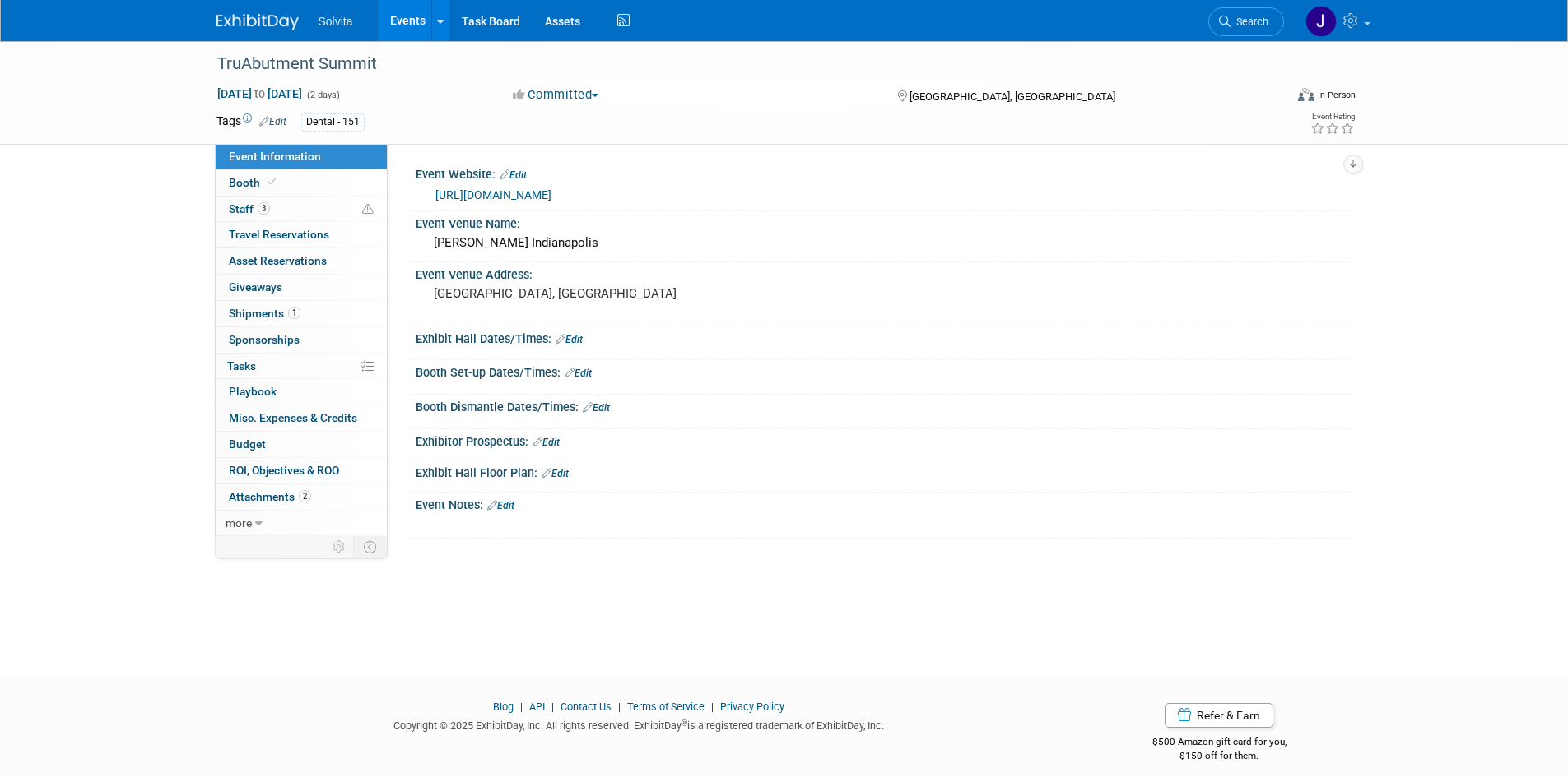
click at [552, 192] on link "[URL][DOMAIN_NAME]" at bounding box center [493, 195] width 116 height 13
click at [552, 190] on link "[URL][DOMAIN_NAME]" at bounding box center [493, 195] width 116 height 13
click at [541, 190] on link "https://www.pikosinstitute.com/live-courses/pikos-symposium-2025-full-arch-imme…" at bounding box center [493, 195] width 116 height 13
click at [552, 196] on link "https://www.inwlive.com/courses" at bounding box center [493, 195] width 116 height 13
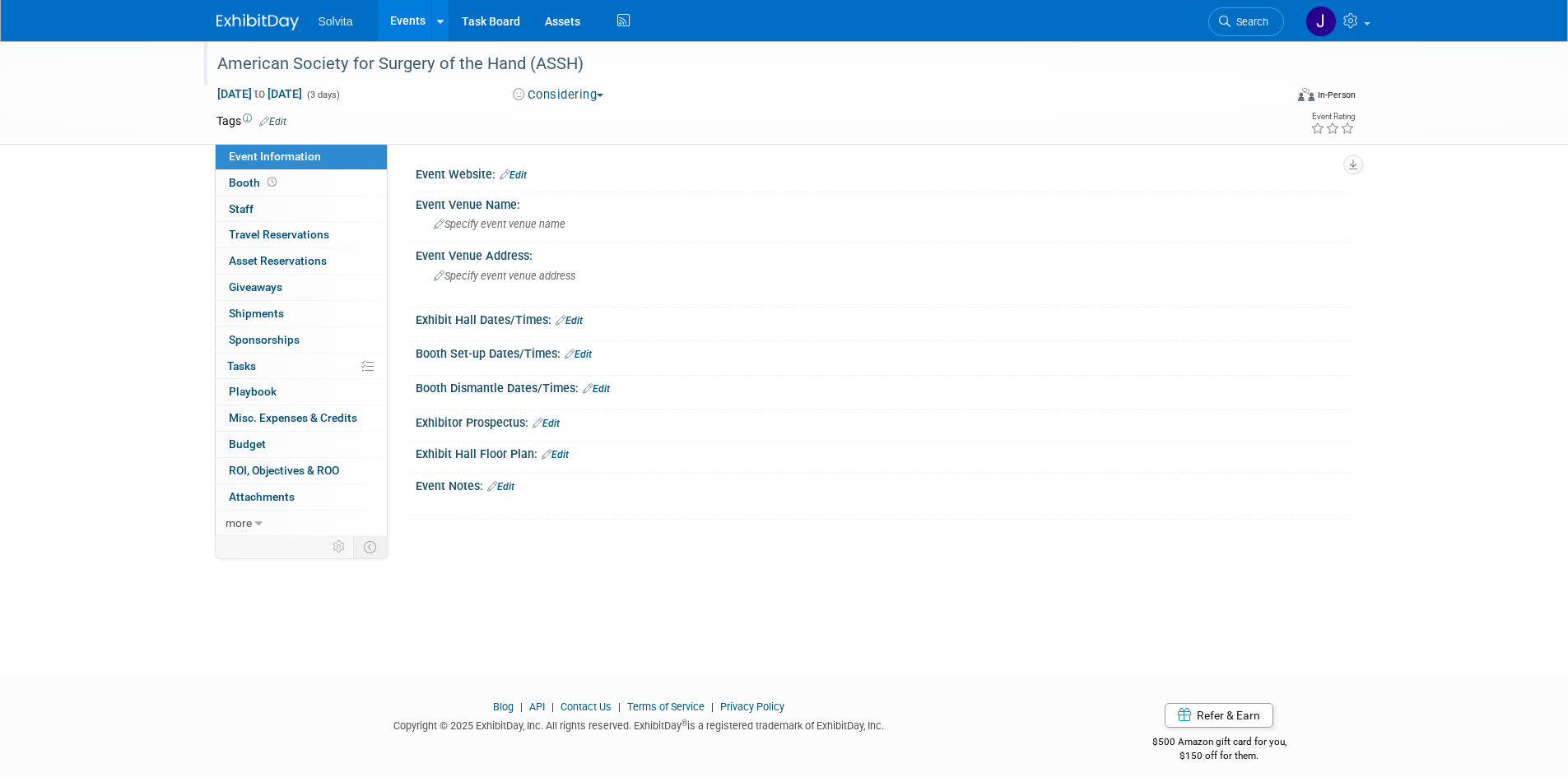
drag, startPoint x: 231, startPoint y: 60, endPoint x: 633, endPoint y: 60, distance: 402.0
click at [633, 60] on div "American Society for Surgery of the Hand (ASSH)" at bounding box center [738, 63] width 1067 height 45
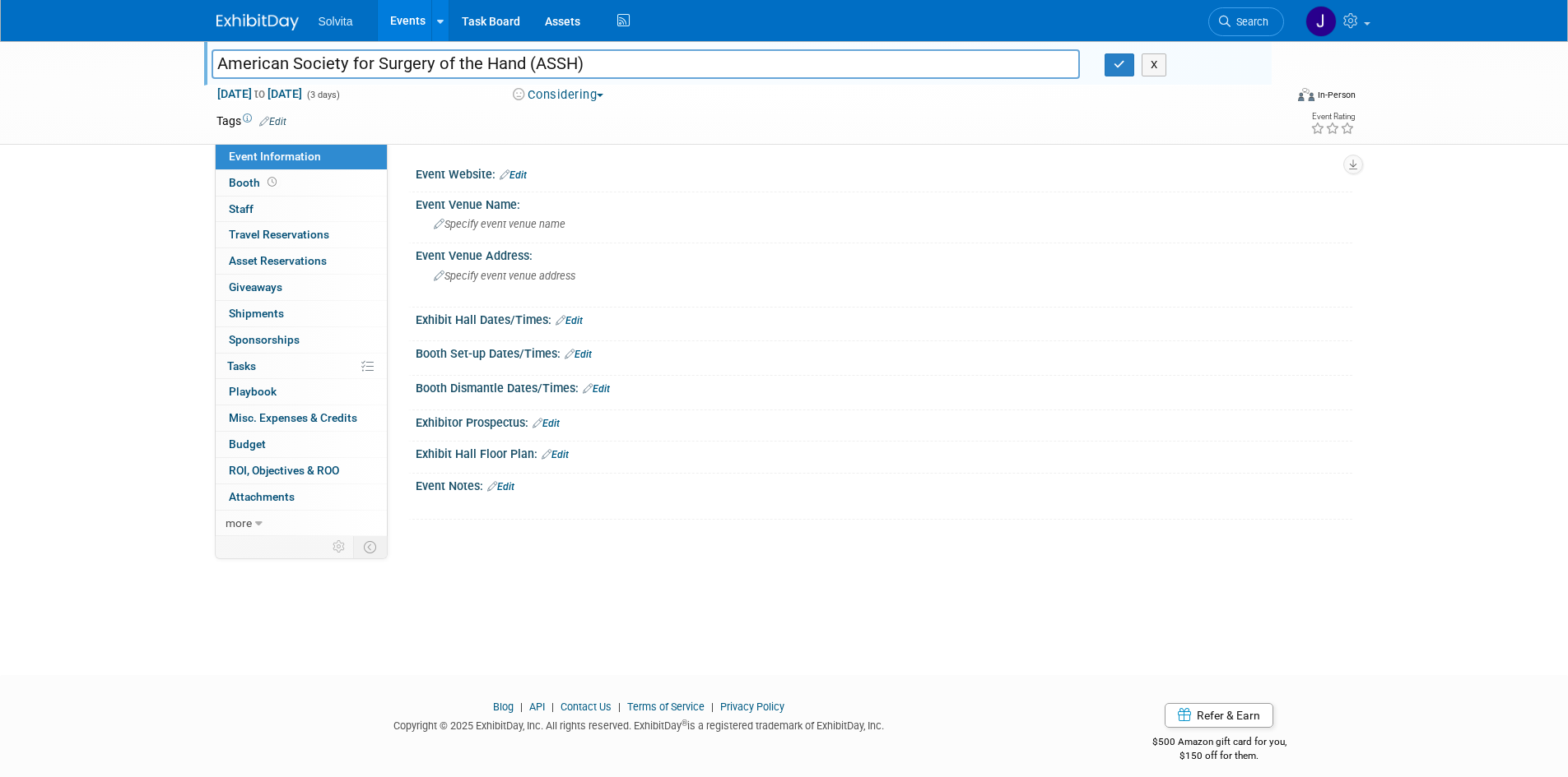
drag, startPoint x: 633, startPoint y: 60, endPoint x: 86, endPoint y: 61, distance: 547.0
click at [86, 61] on div "American Society for Surgery of the Hand (ASSH) American Society for Surgery of…" at bounding box center [784, 92] width 1568 height 103
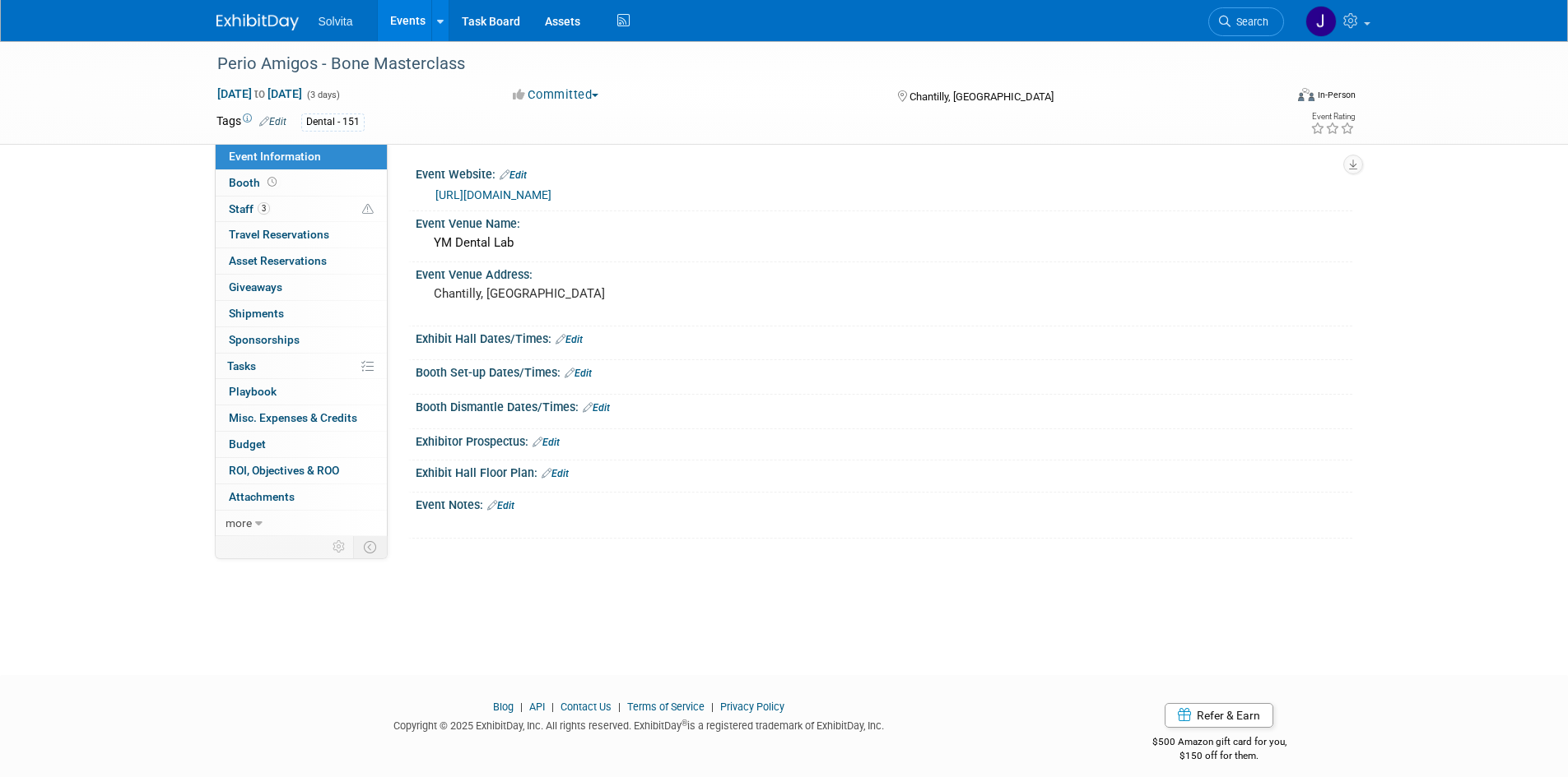
click at [534, 192] on link "https://perioamigos.com/" at bounding box center [493, 195] width 116 height 13
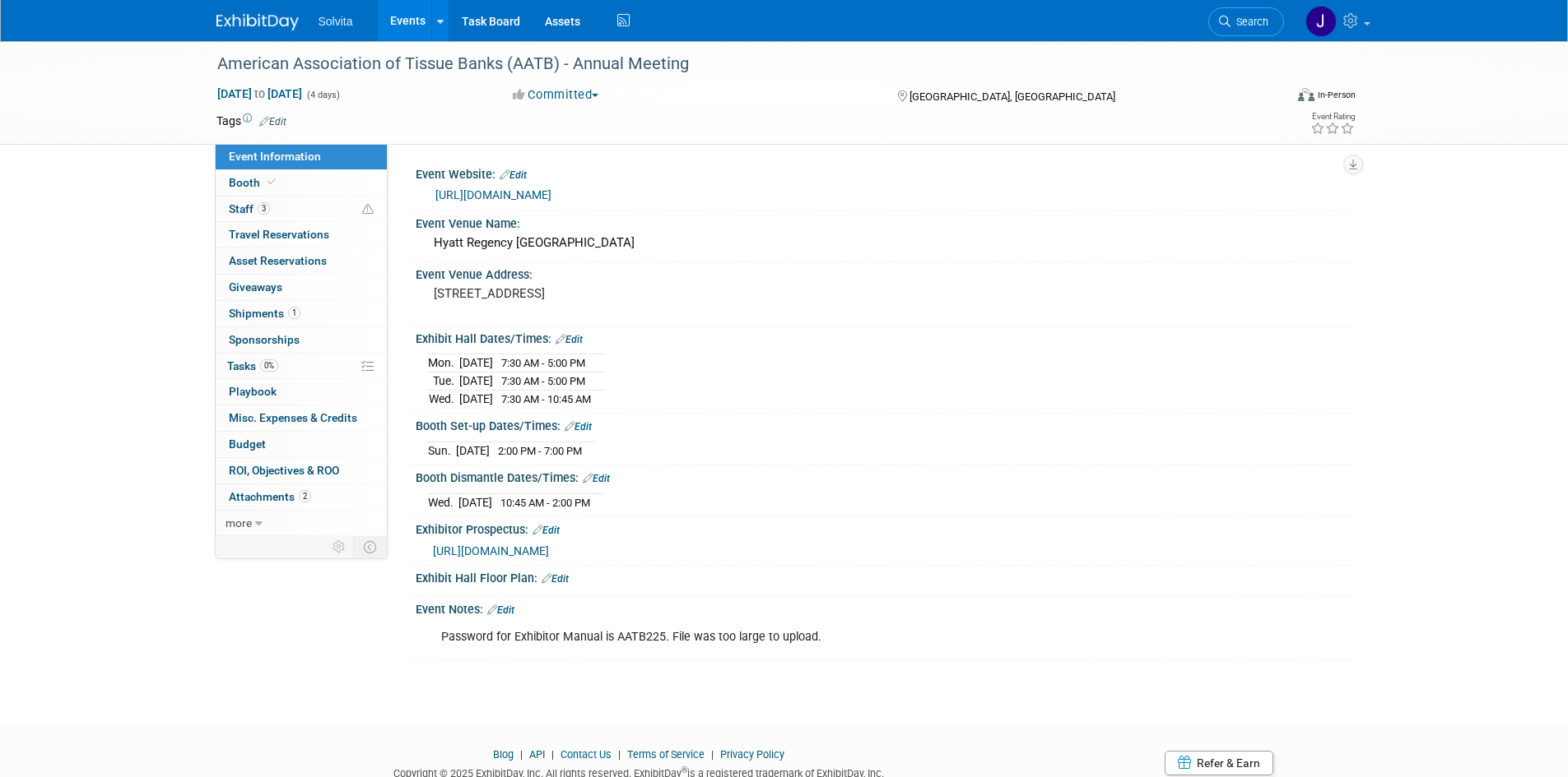
click at [552, 191] on link "https://www.aatb.org/person-meetings-events" at bounding box center [493, 195] width 116 height 13
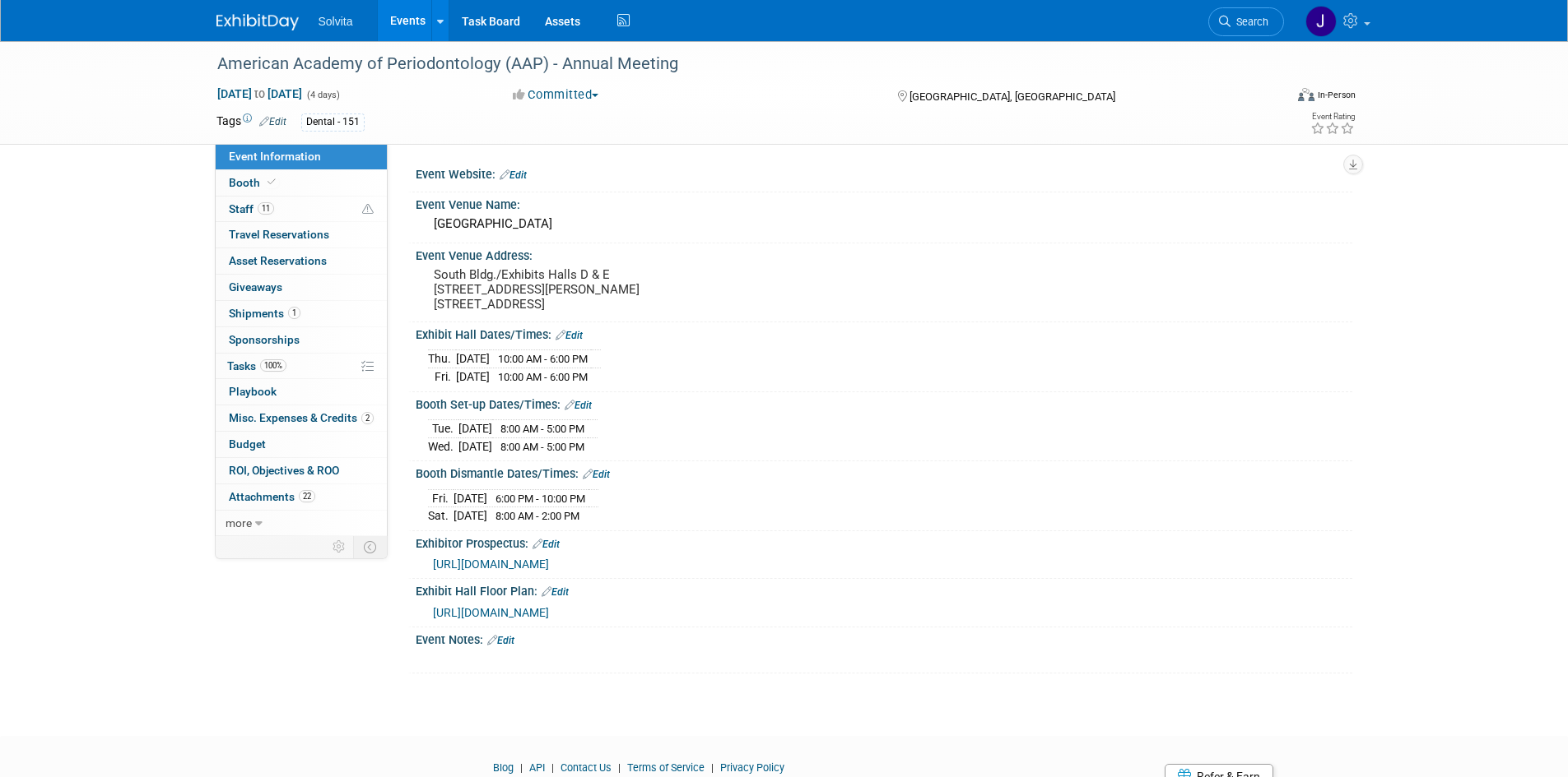
drag, startPoint x: 427, startPoint y: 562, endPoint x: 559, endPoint y: 562, distance: 132.0
click at [559, 562] on div "[URL][DOMAIN_NAME]" at bounding box center [884, 562] width 937 height 24
copy span "[URL][DOMAIN_NAME]"
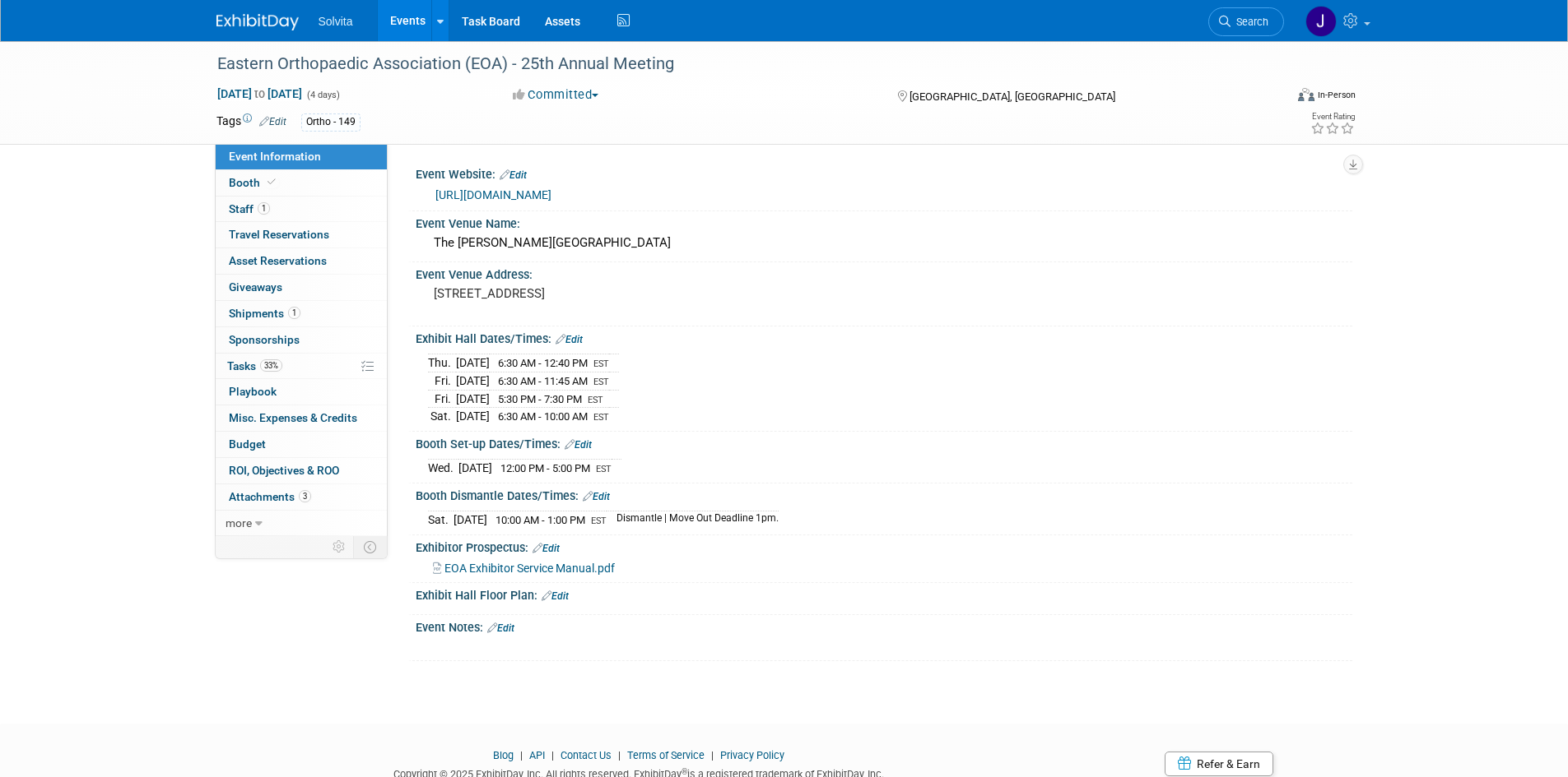
click at [552, 193] on link "https://eoa.memberclicks.net/2025-annual-meeting" at bounding box center [493, 195] width 116 height 13
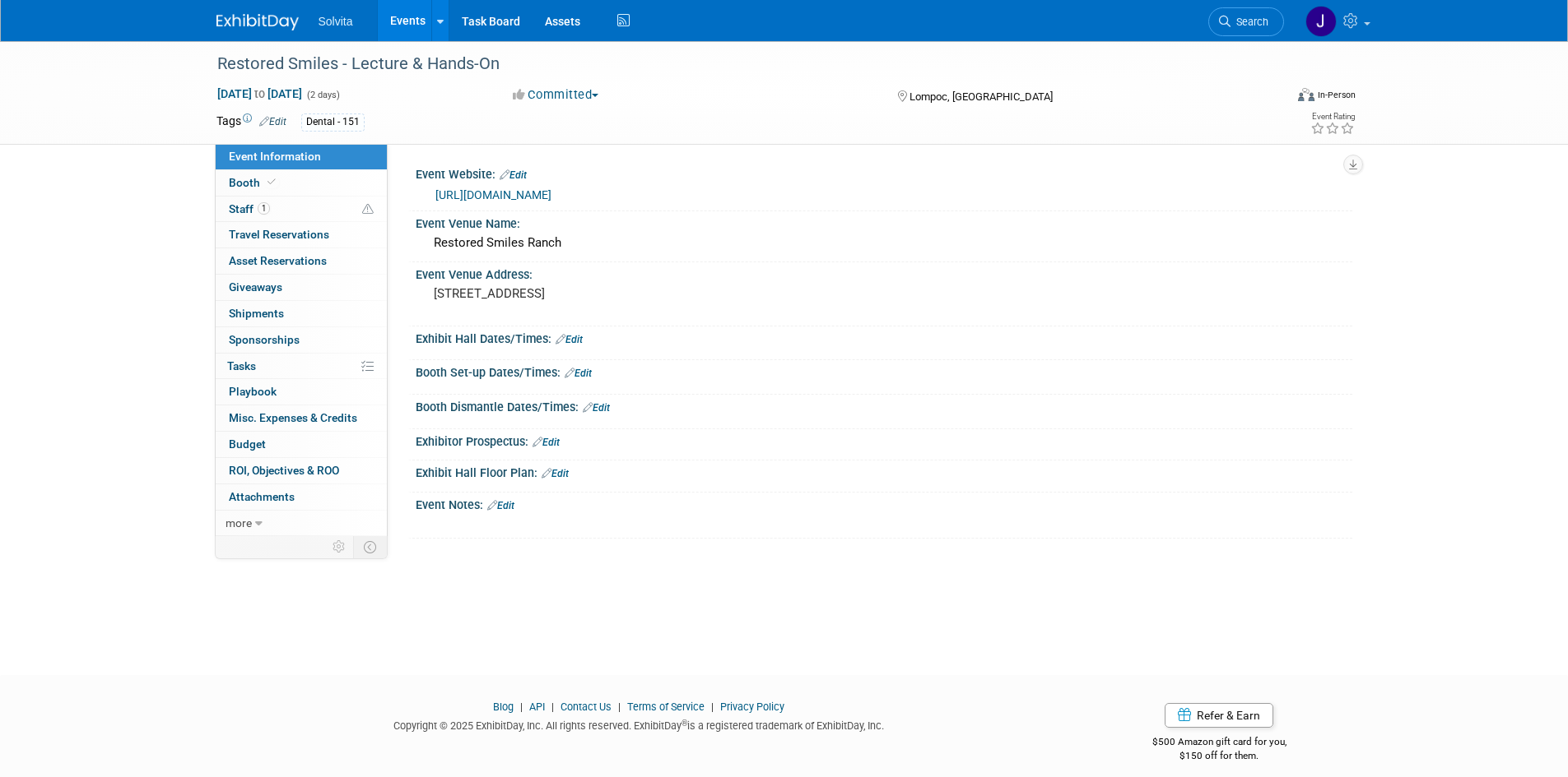
click at [552, 190] on link "https://restoredsmilescourses.com/session-1-2/" at bounding box center [493, 195] width 116 height 13
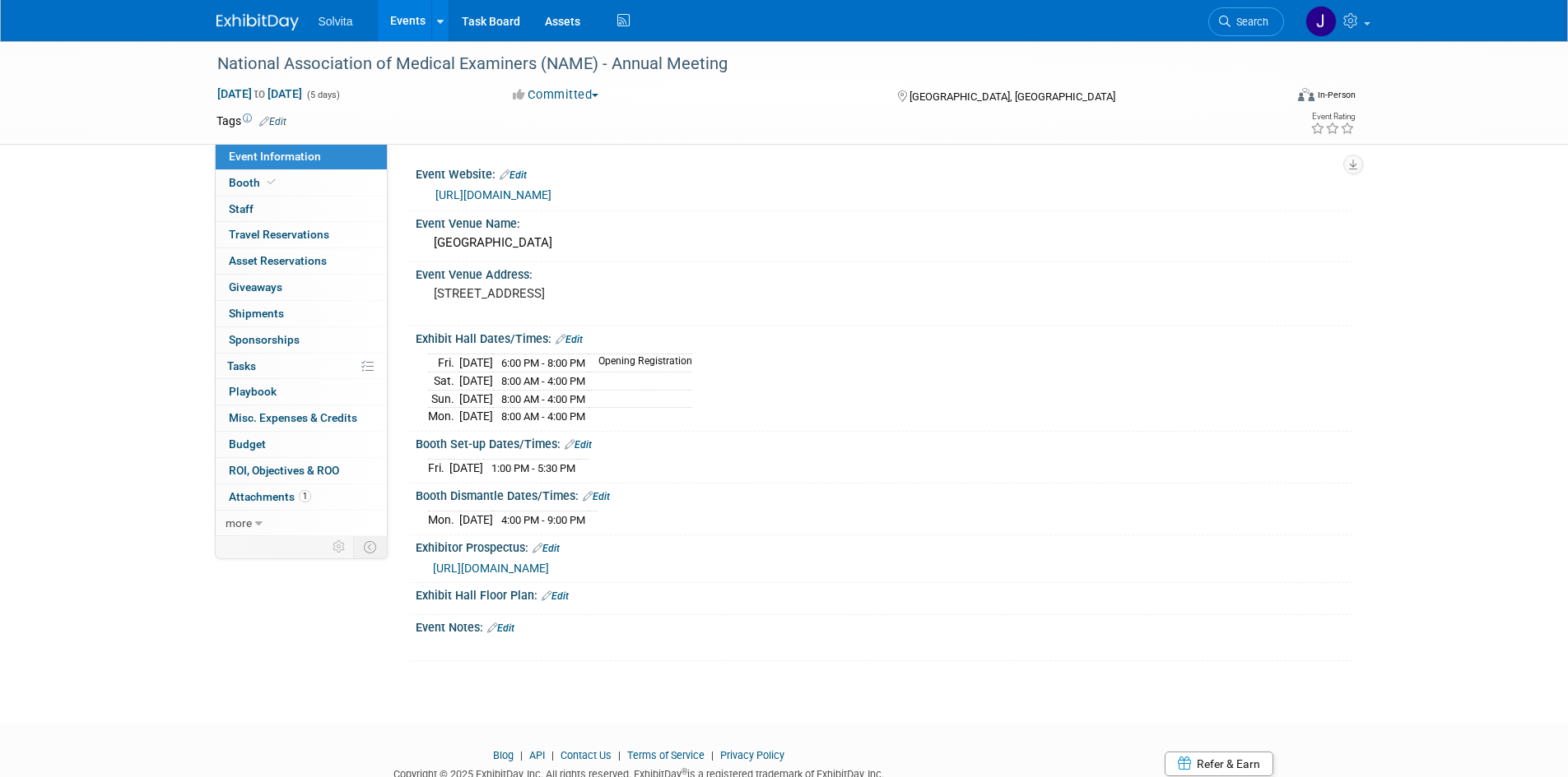
click at [513, 192] on link "[URL][DOMAIN_NAME]" at bounding box center [493, 195] width 116 height 13
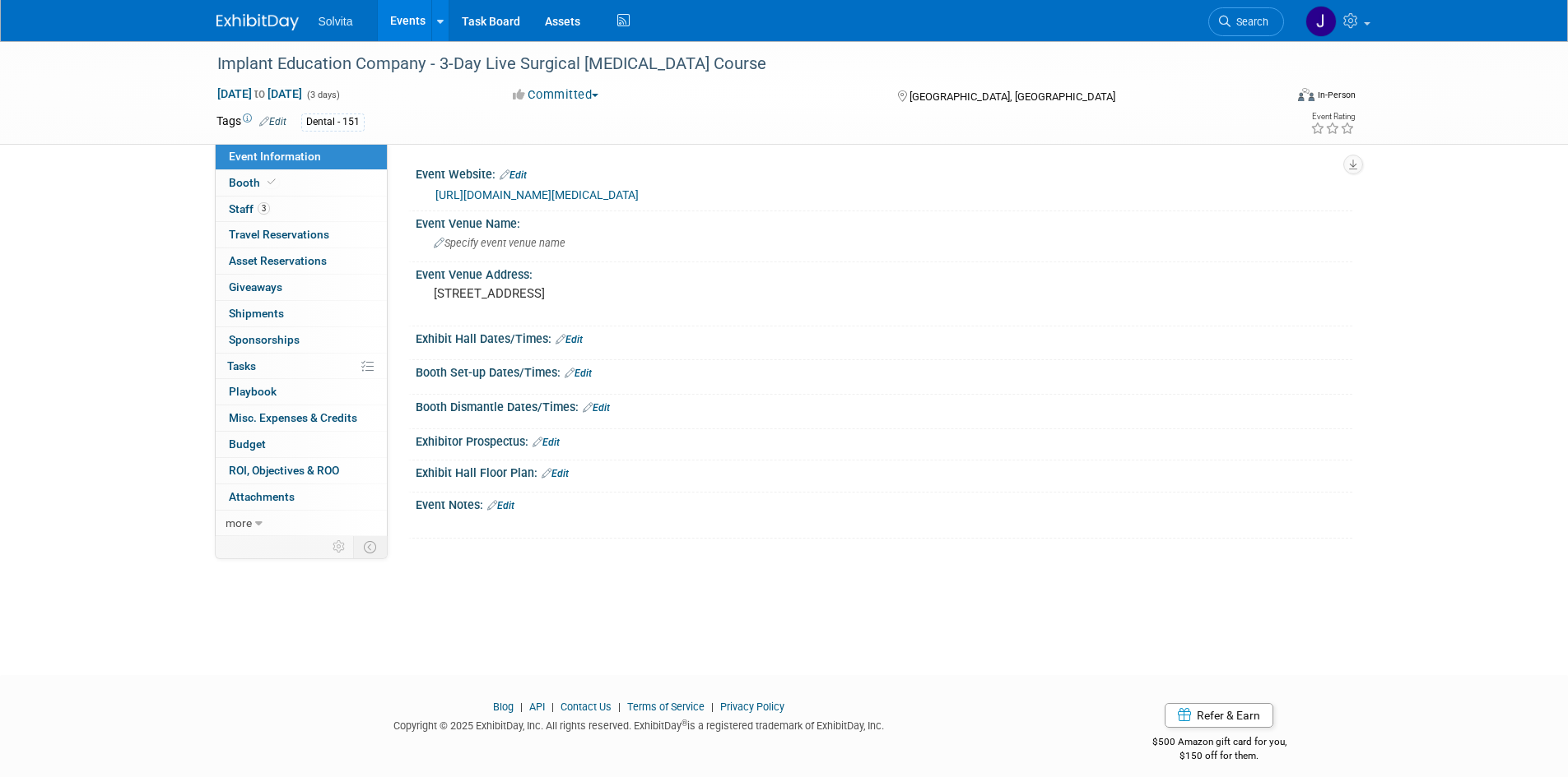
click at [574, 191] on link "[URL][DOMAIN_NAME][MEDICAL_DATA]" at bounding box center [537, 195] width 203 height 13
click at [496, 190] on link "[URL][DOMAIN_NAME]" at bounding box center [493, 195] width 116 height 13
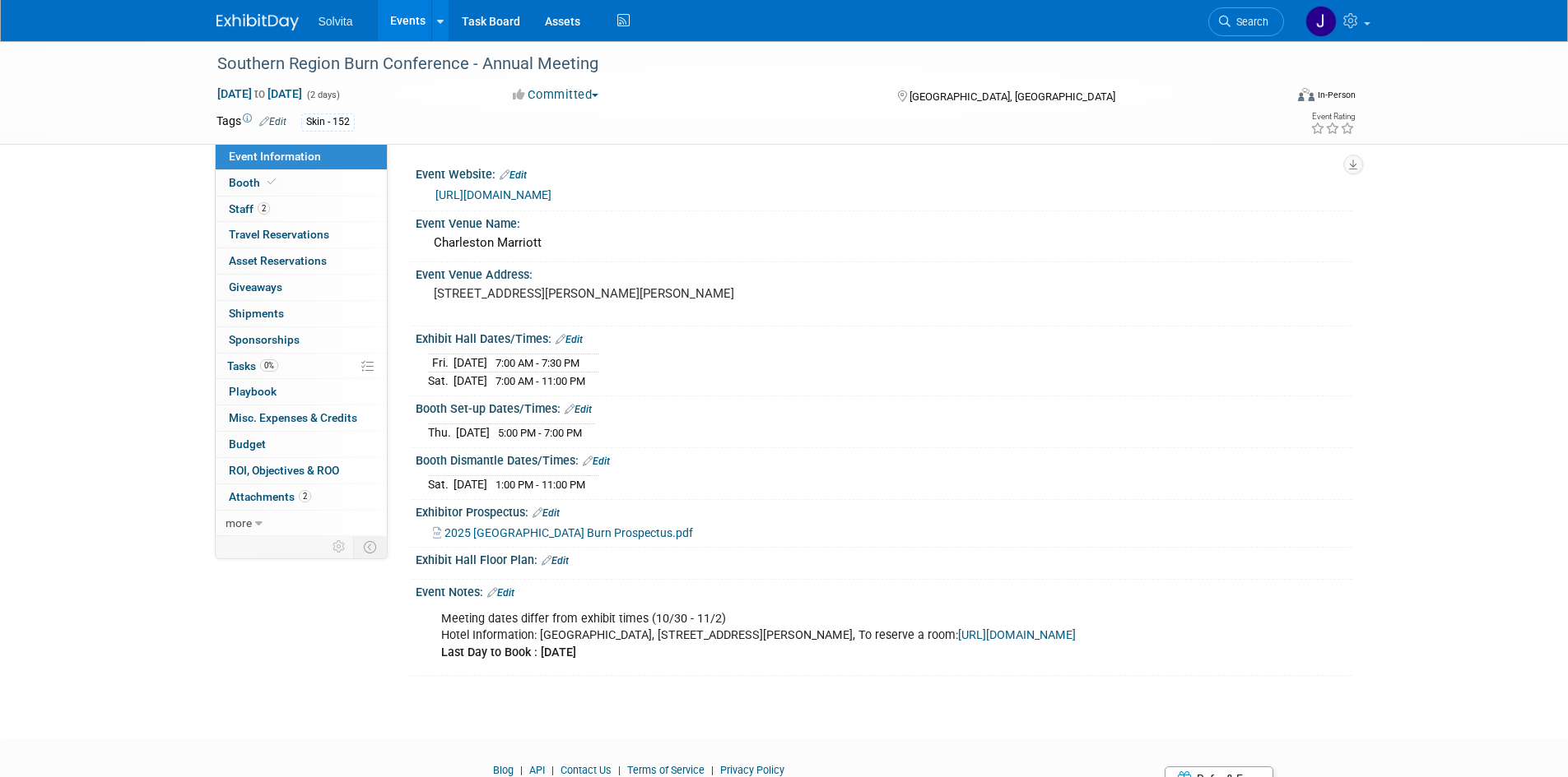
click at [530, 192] on link "https://sma.org/southern-region-burn/" at bounding box center [493, 195] width 116 height 13
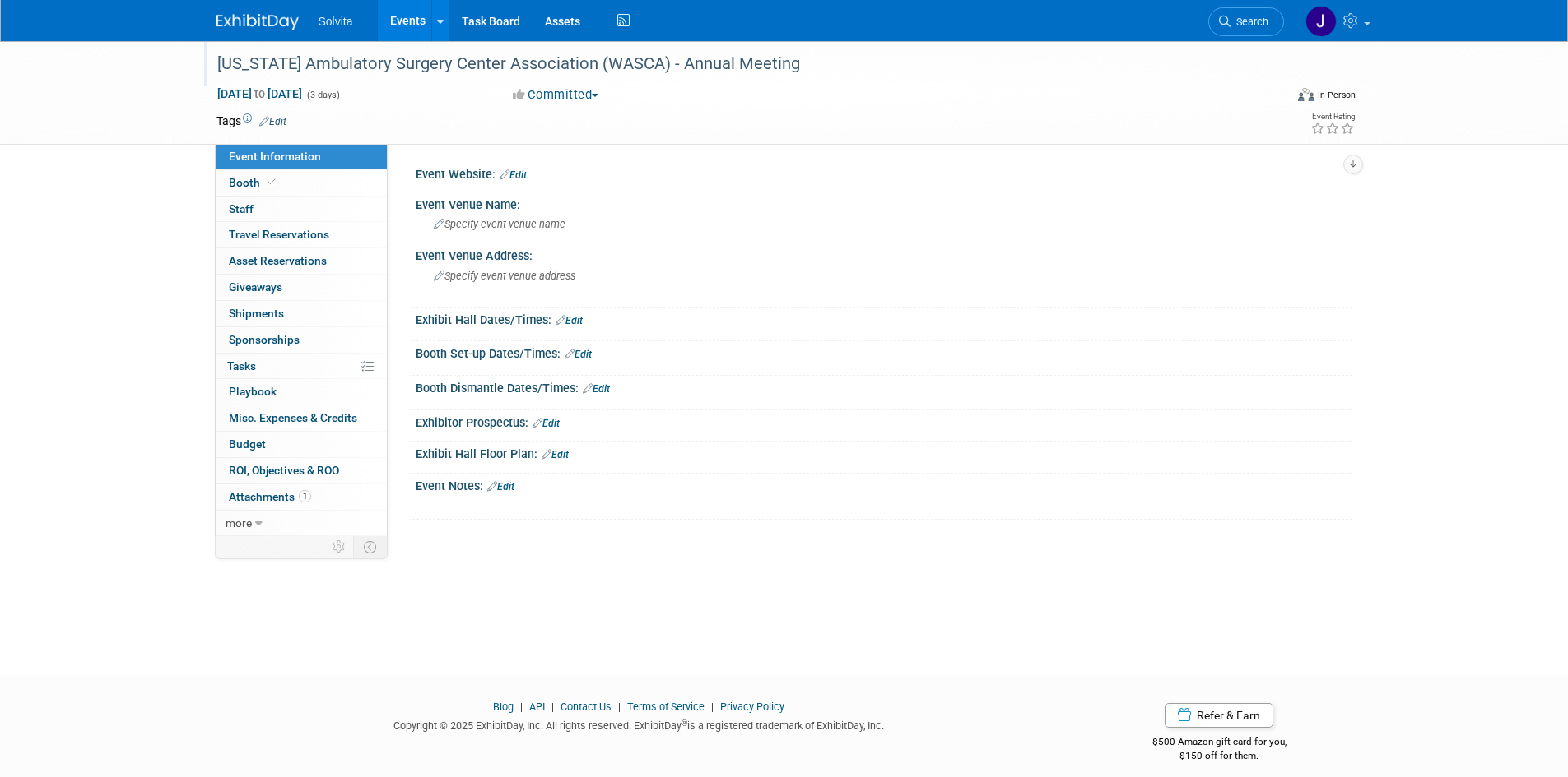
click at [739, 62] on div "[US_STATE] Ambulatory Surgery Center Association (WASCA) - Annual Meeting" at bounding box center [735, 63] width 1048 height 29
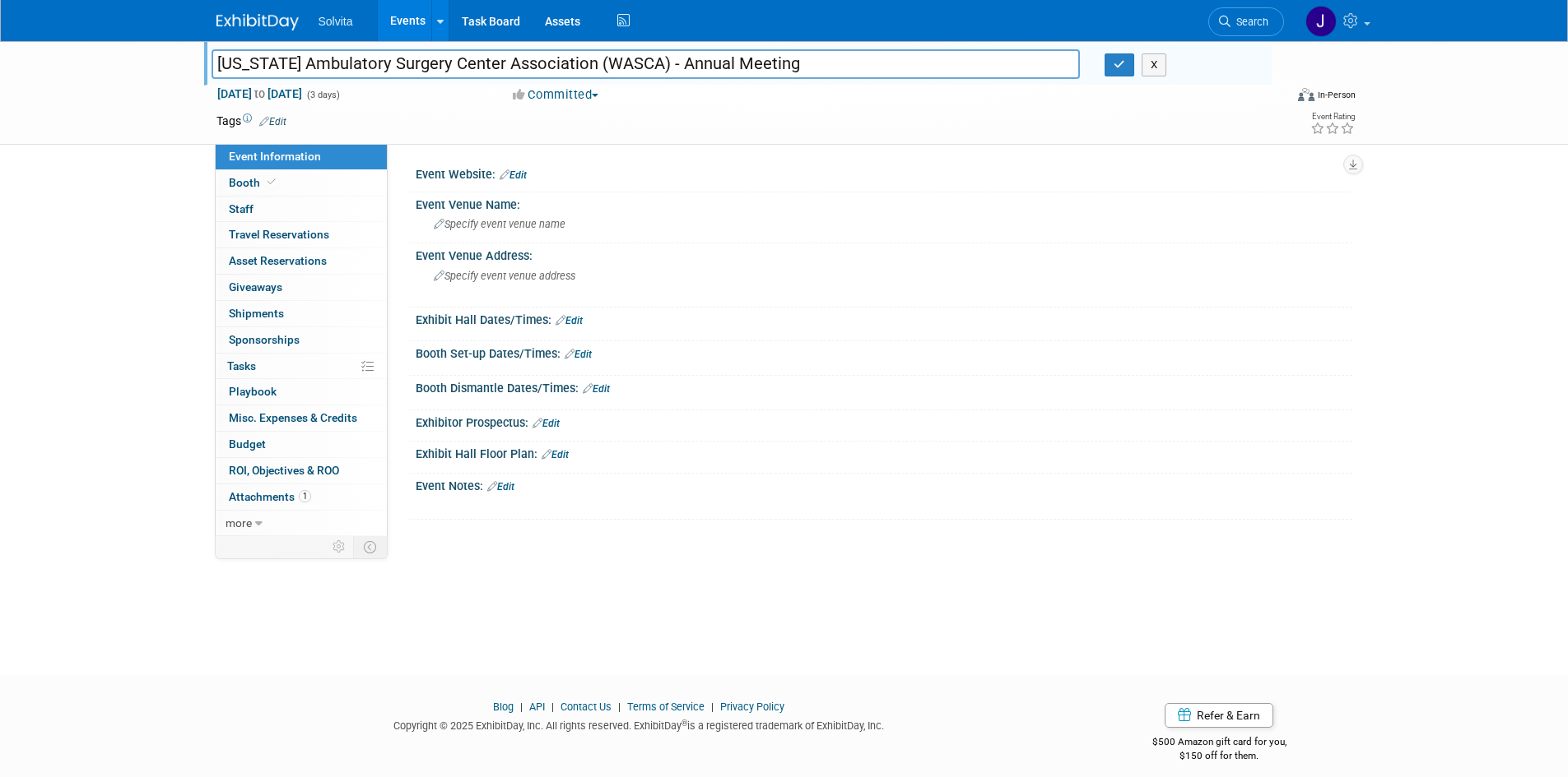
click at [720, 62] on input "[US_STATE] Ambulatory Surgery Center Association (WASCA) - Annual Meeting" at bounding box center [646, 63] width 869 height 28
click at [158, 301] on div "Washington Ambulatory Surgery Center Association (WASCA) - Annual Meeting Washi…" at bounding box center [784, 343] width 1568 height 605
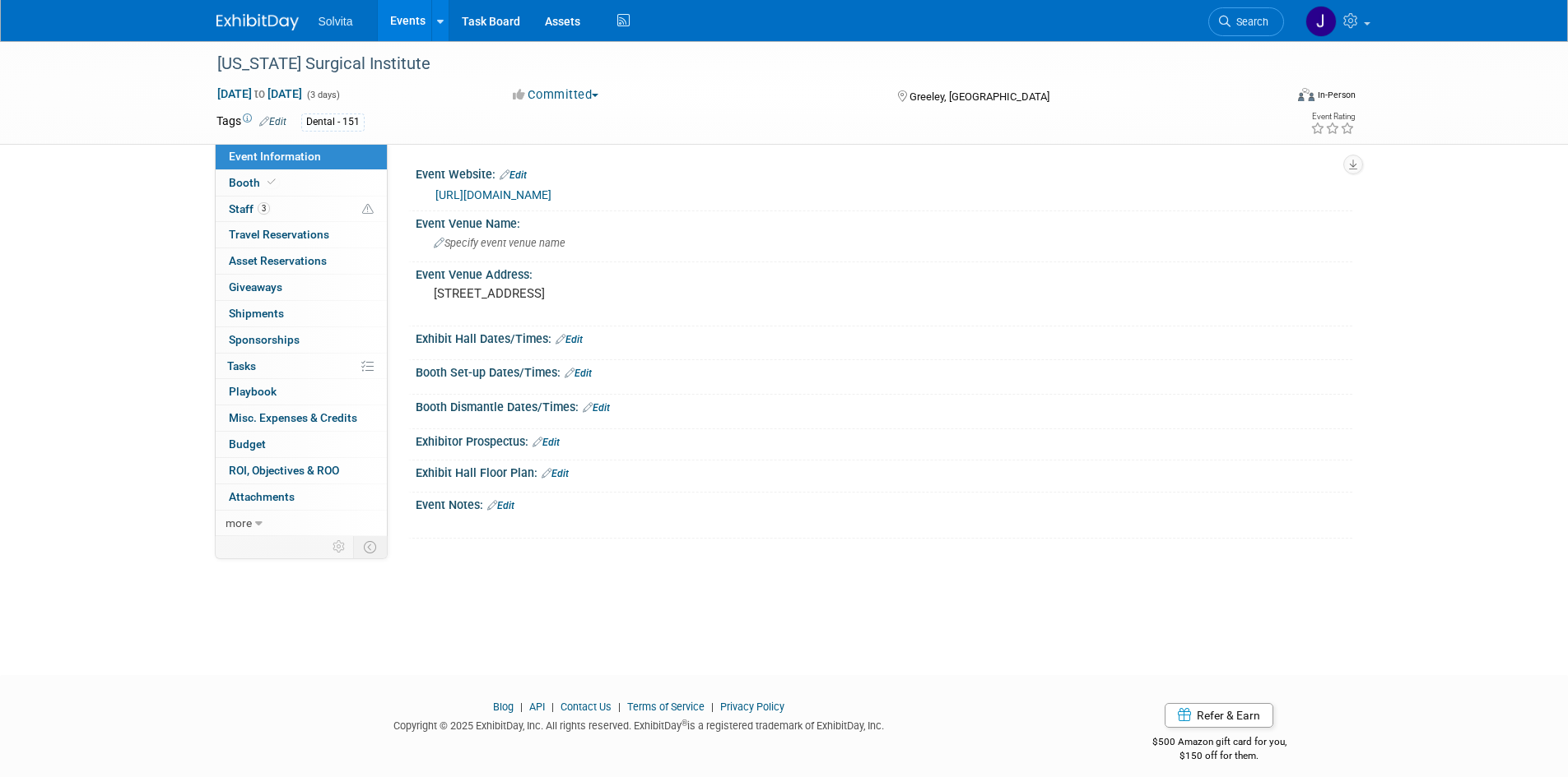
click at [552, 196] on link "https://www.coloradosurgicalinstitute.com/courses" at bounding box center [493, 195] width 116 height 13
click at [552, 191] on link "[URL][DOMAIN_NAME]" at bounding box center [493, 195] width 116 height 13
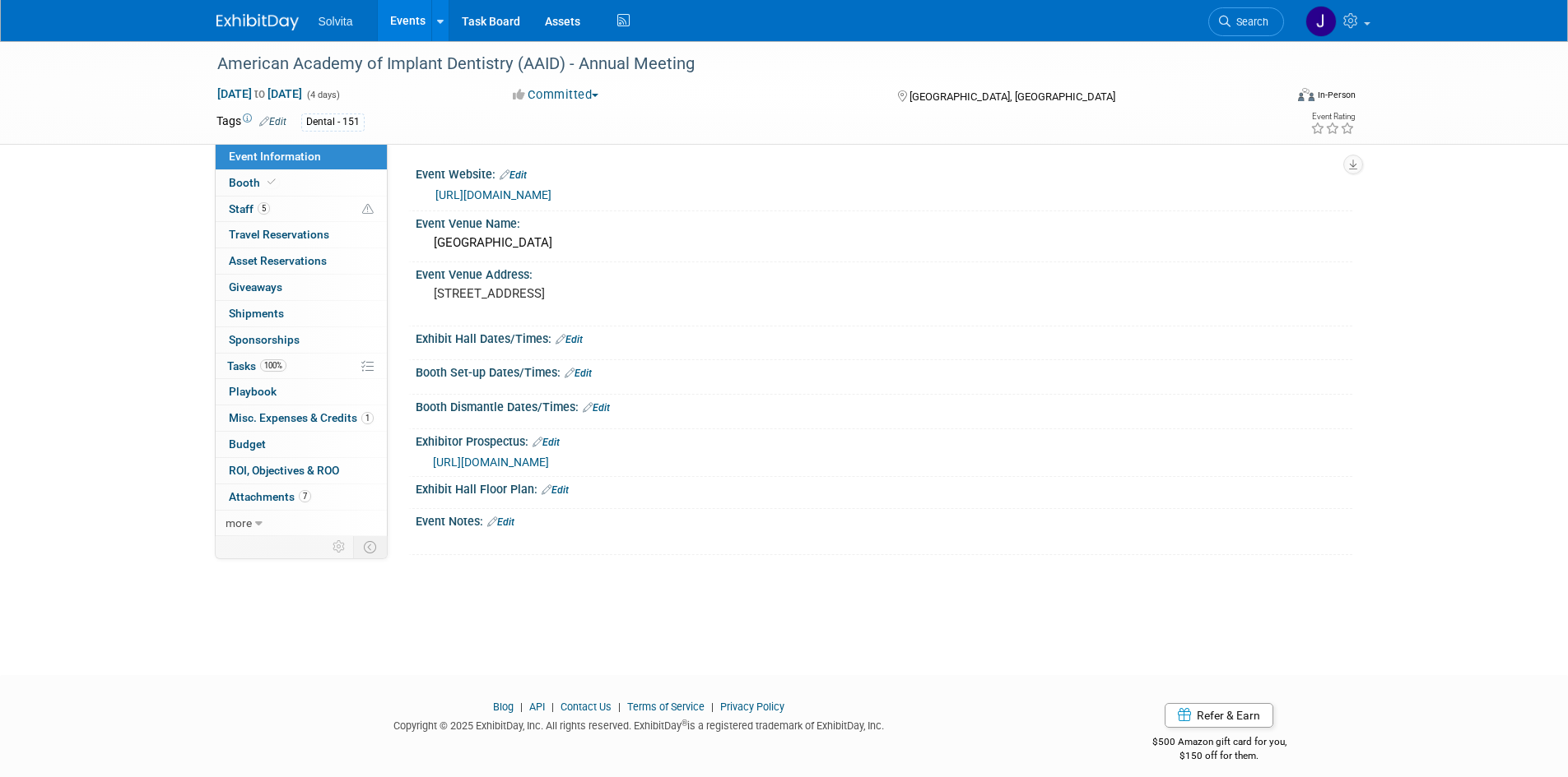
click at [552, 192] on link "https://aaidannual2025.eventscribe.net/" at bounding box center [493, 195] width 116 height 13
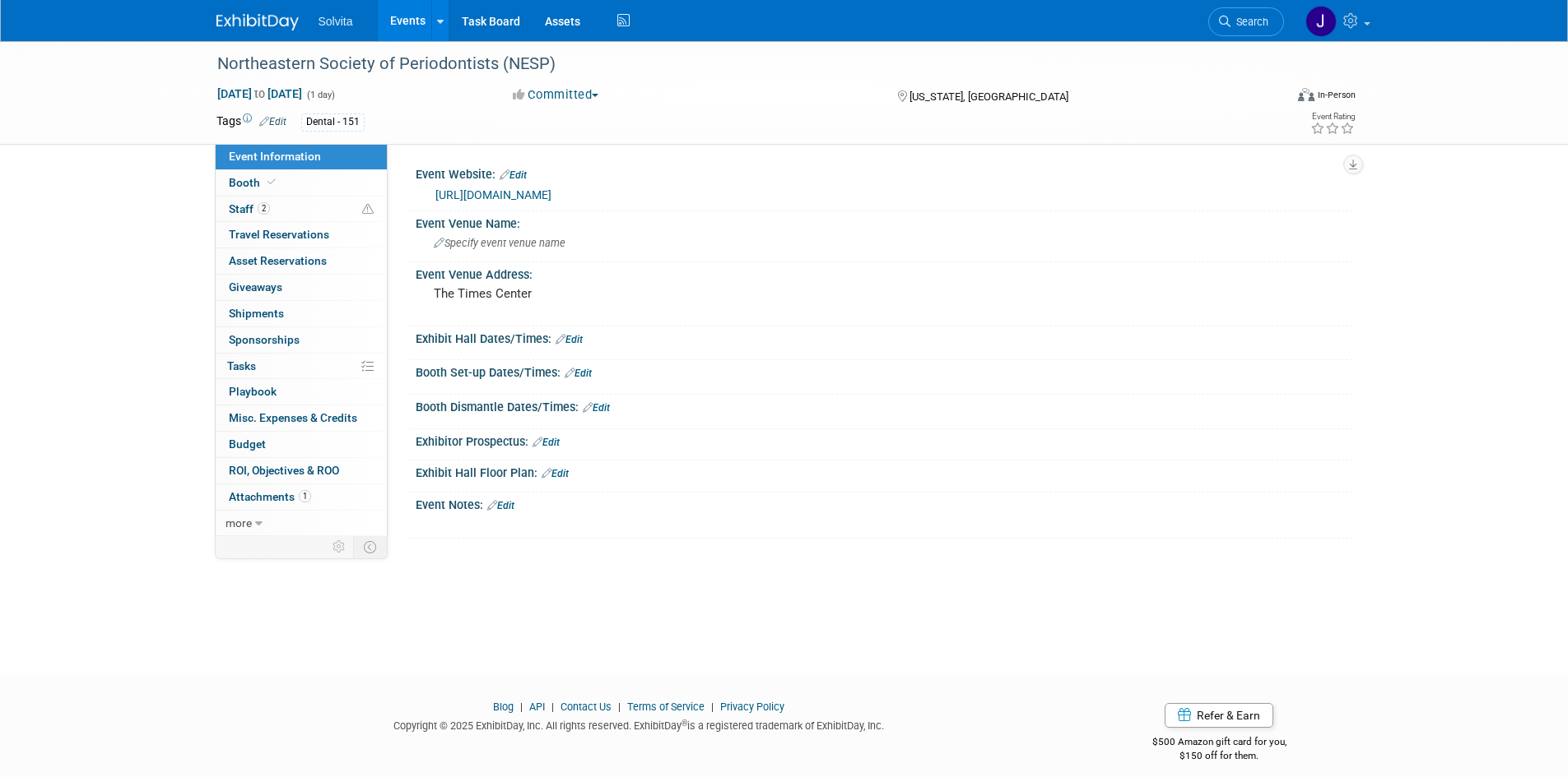
click at [552, 191] on link "[URL][DOMAIN_NAME]" at bounding box center [493, 195] width 116 height 13
click at [552, 192] on link "https://www.nesp.org/meetings/future-meetings/" at bounding box center [493, 195] width 116 height 13
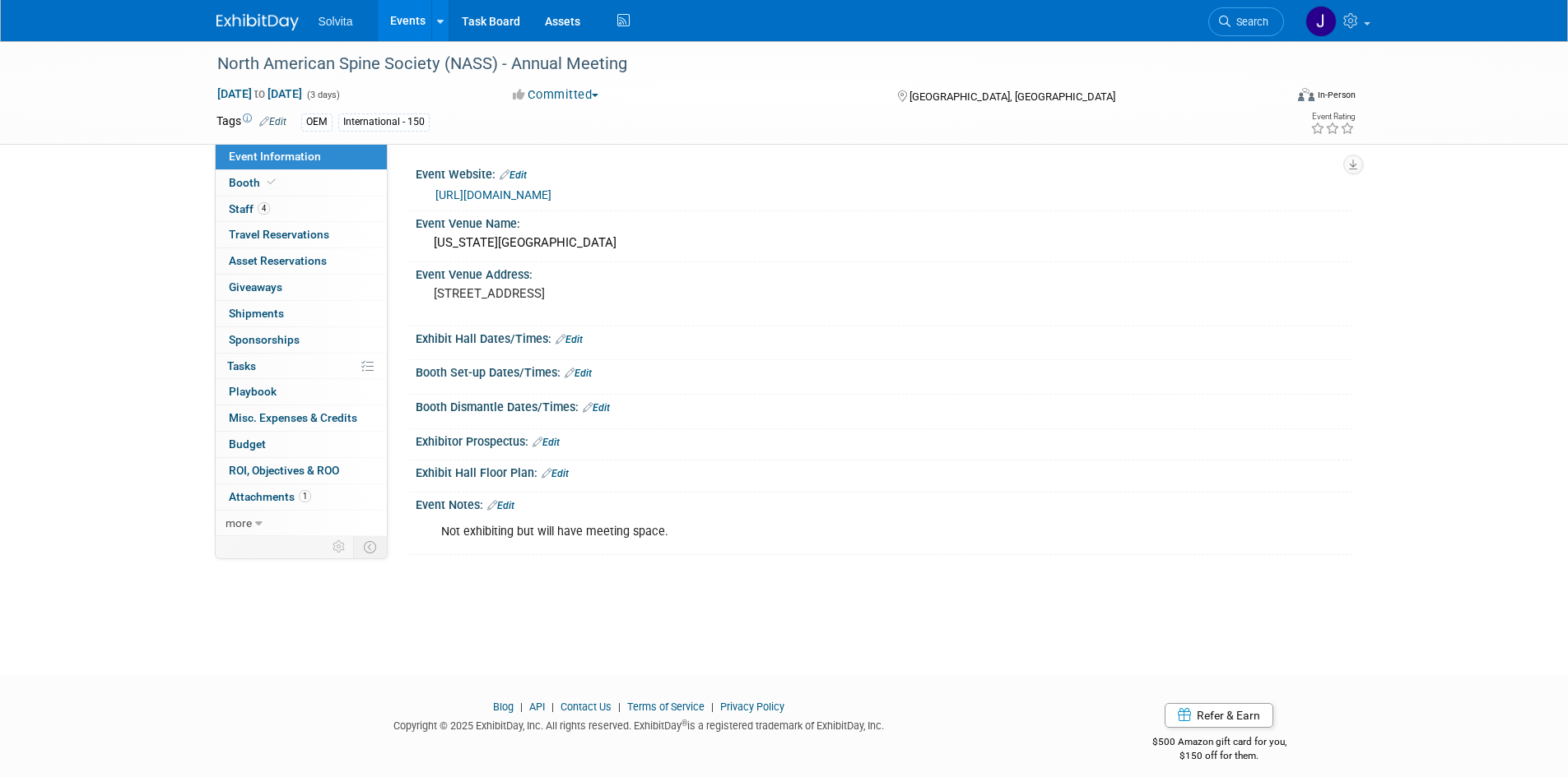
click at [538, 196] on link "https://www.spine.org/AM" at bounding box center [493, 195] width 116 height 13
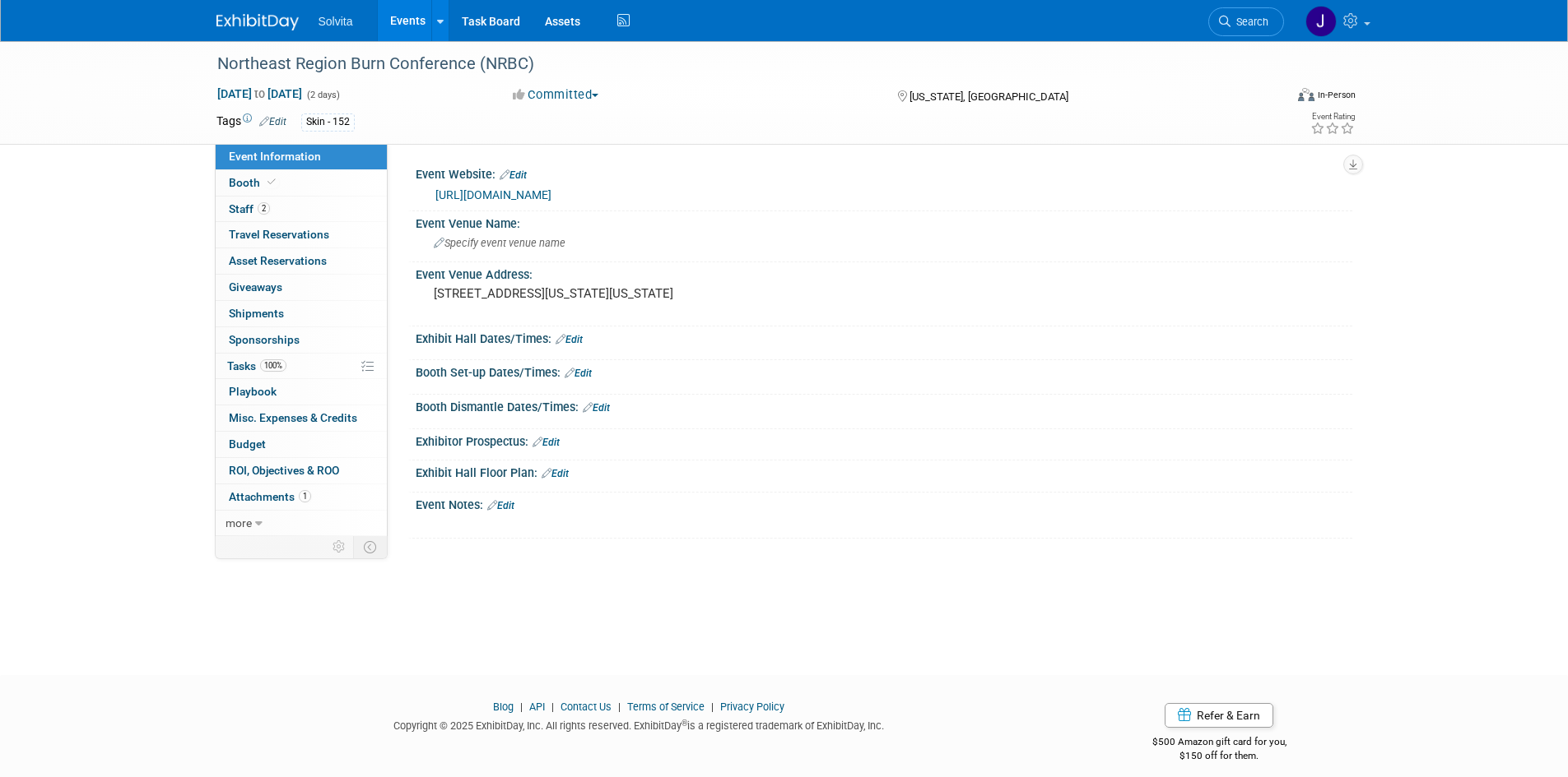
click at [552, 190] on link "https://www.northeastregionburnconference.org/" at bounding box center [493, 195] width 116 height 13
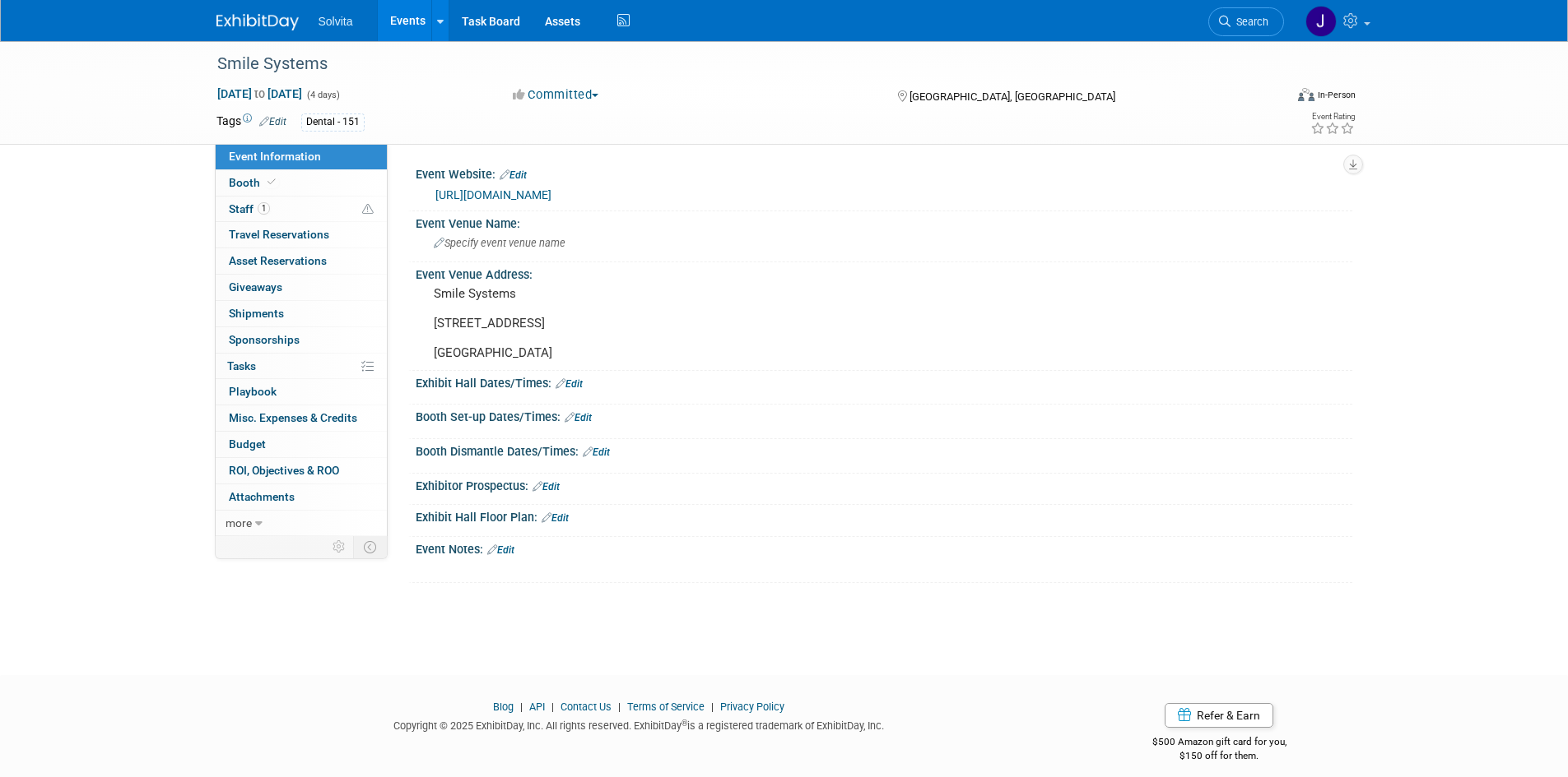
click at [552, 194] on link "[URL][DOMAIN_NAME]" at bounding box center [493, 195] width 116 height 13
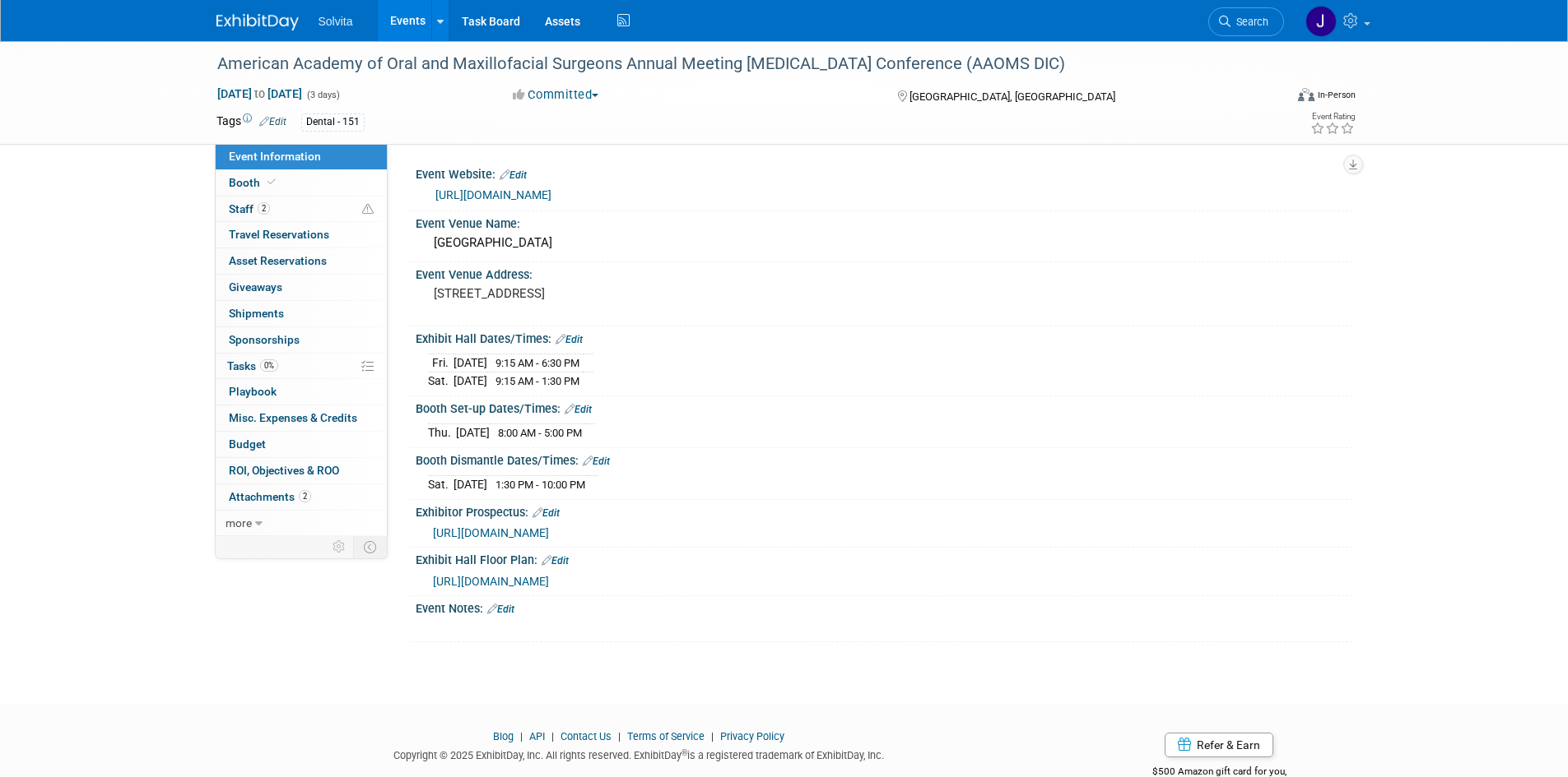
click at [552, 195] on link "https://aaoms.org/education-meetings/meetings/dental-implant-conference/?utm_so…" at bounding box center [493, 195] width 116 height 13
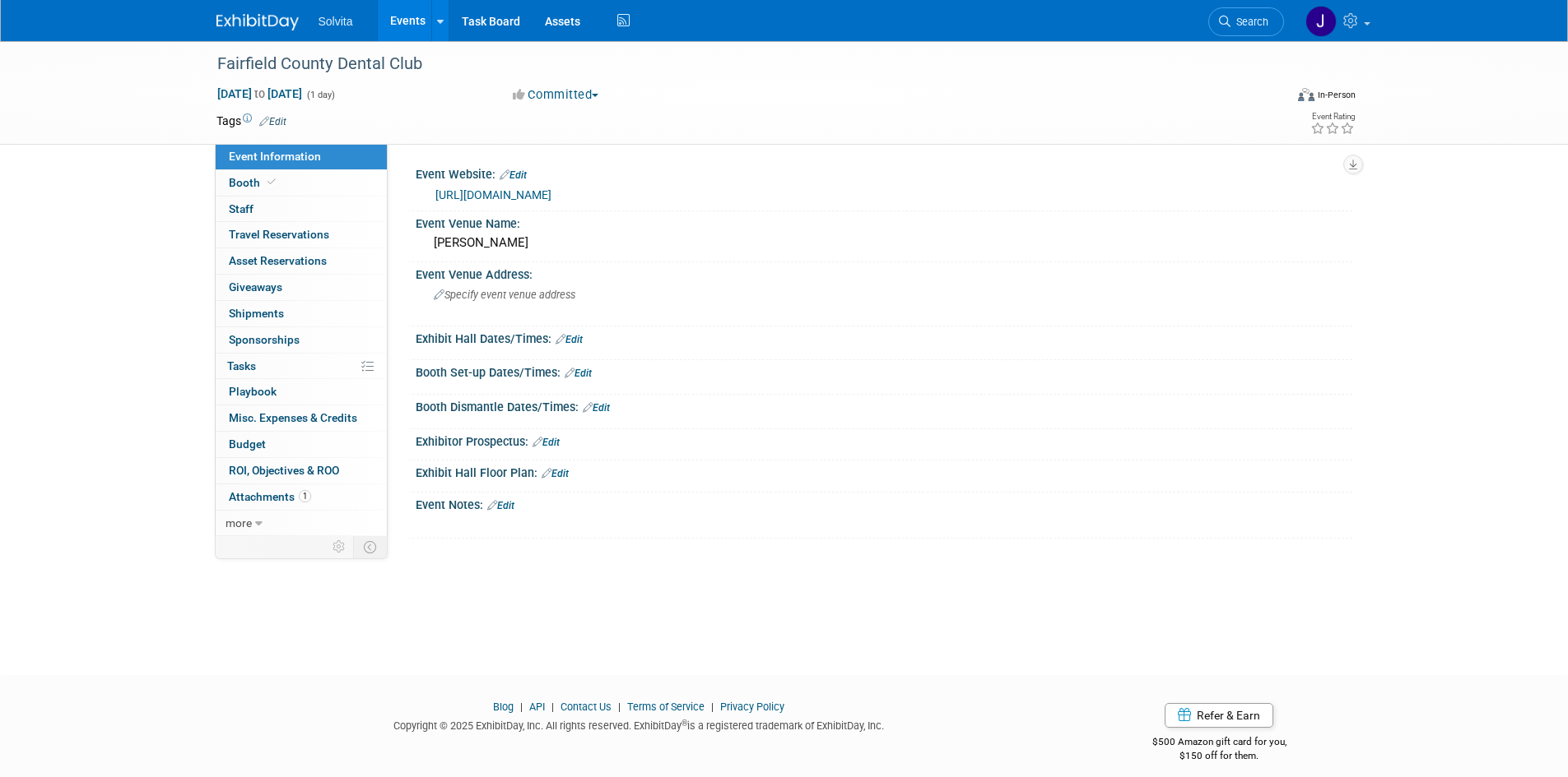
click at [552, 196] on link "[URL][DOMAIN_NAME]" at bounding box center [493, 195] width 116 height 13
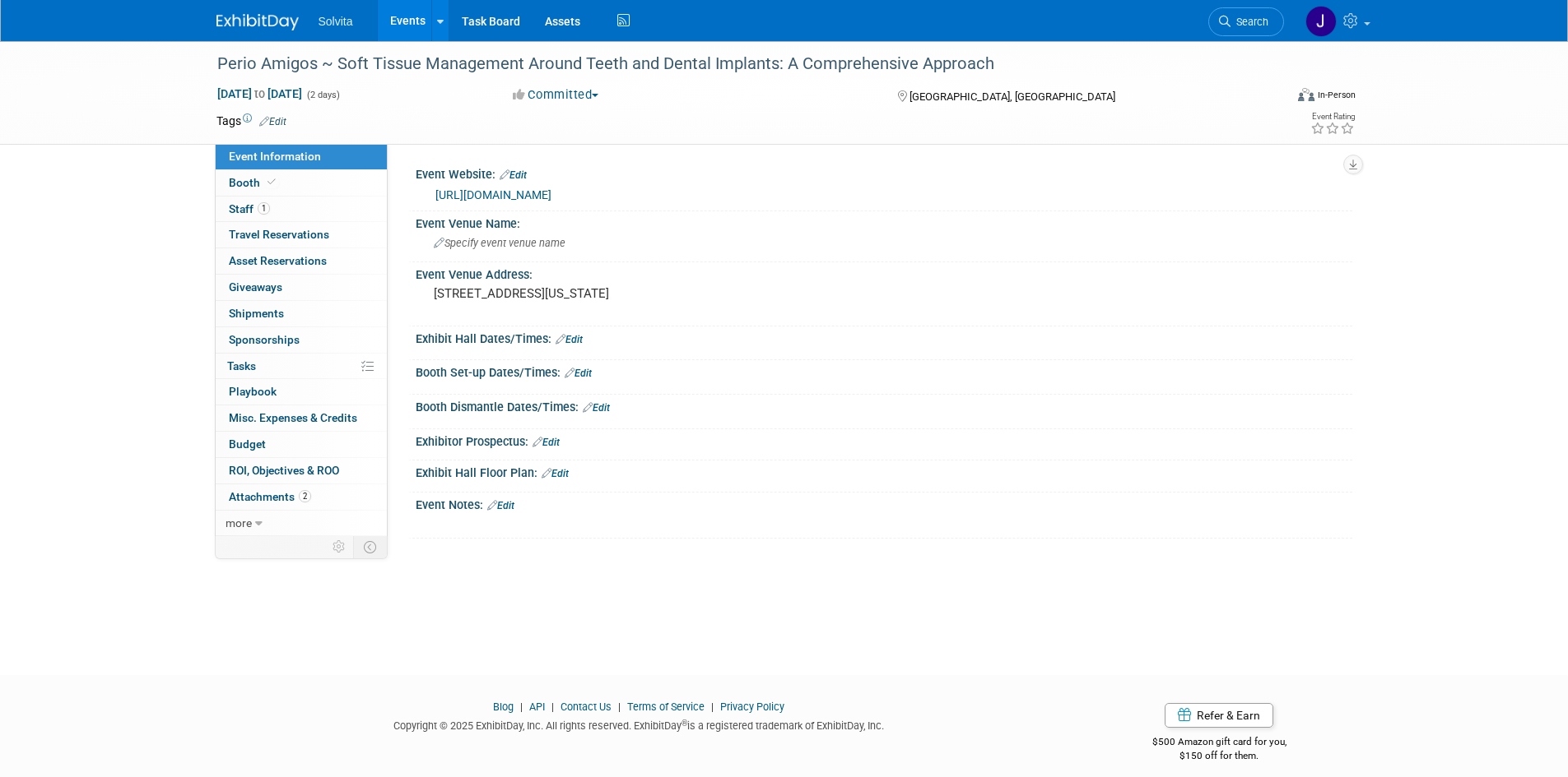
click at [515, 196] on link "[URL][DOMAIN_NAME]" at bounding box center [493, 195] width 116 height 13
